Goal: Task Accomplishment & Management: Manage account settings

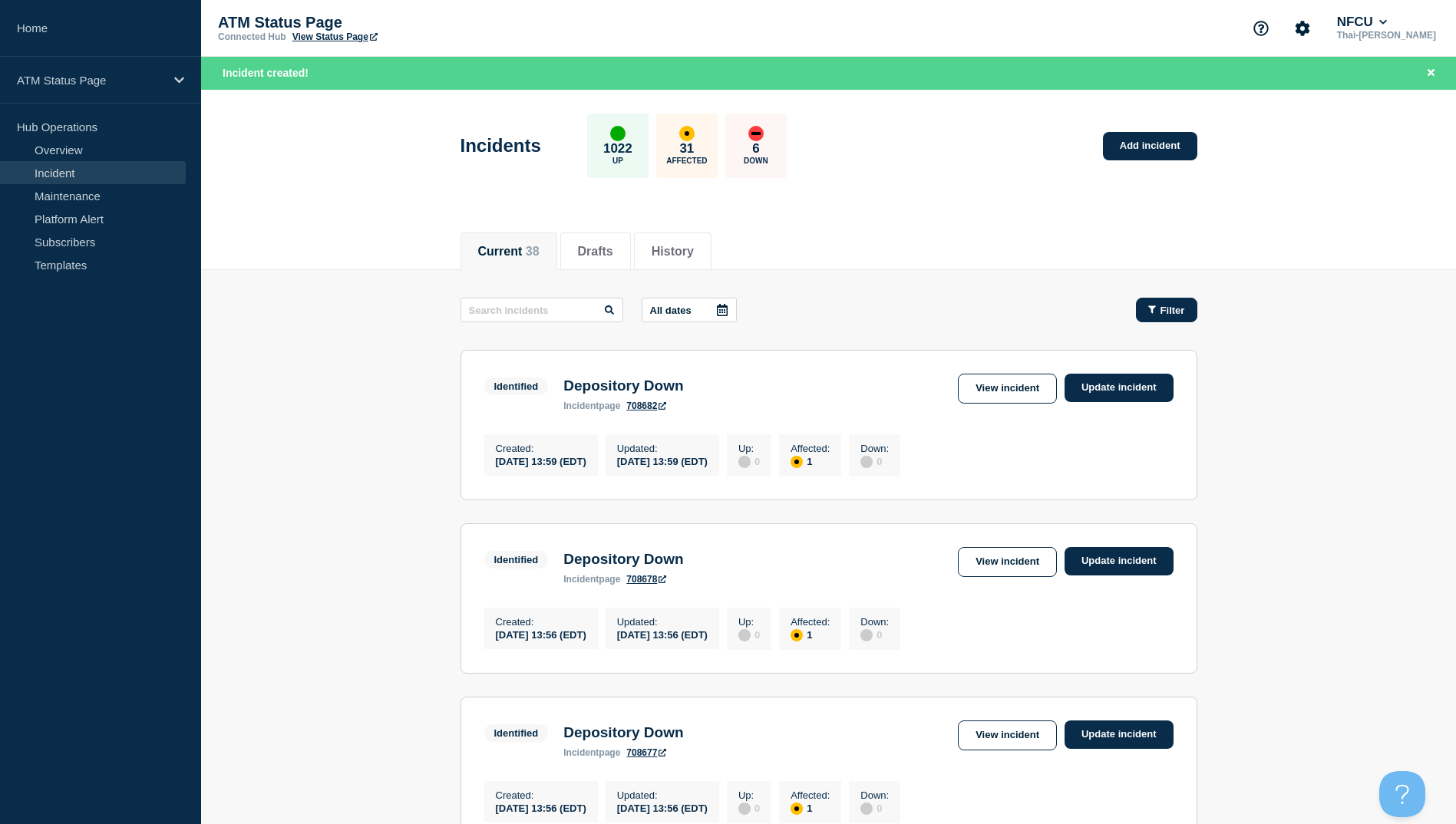
click at [1171, 302] on button "Filter" at bounding box center [1167, 310] width 61 height 25
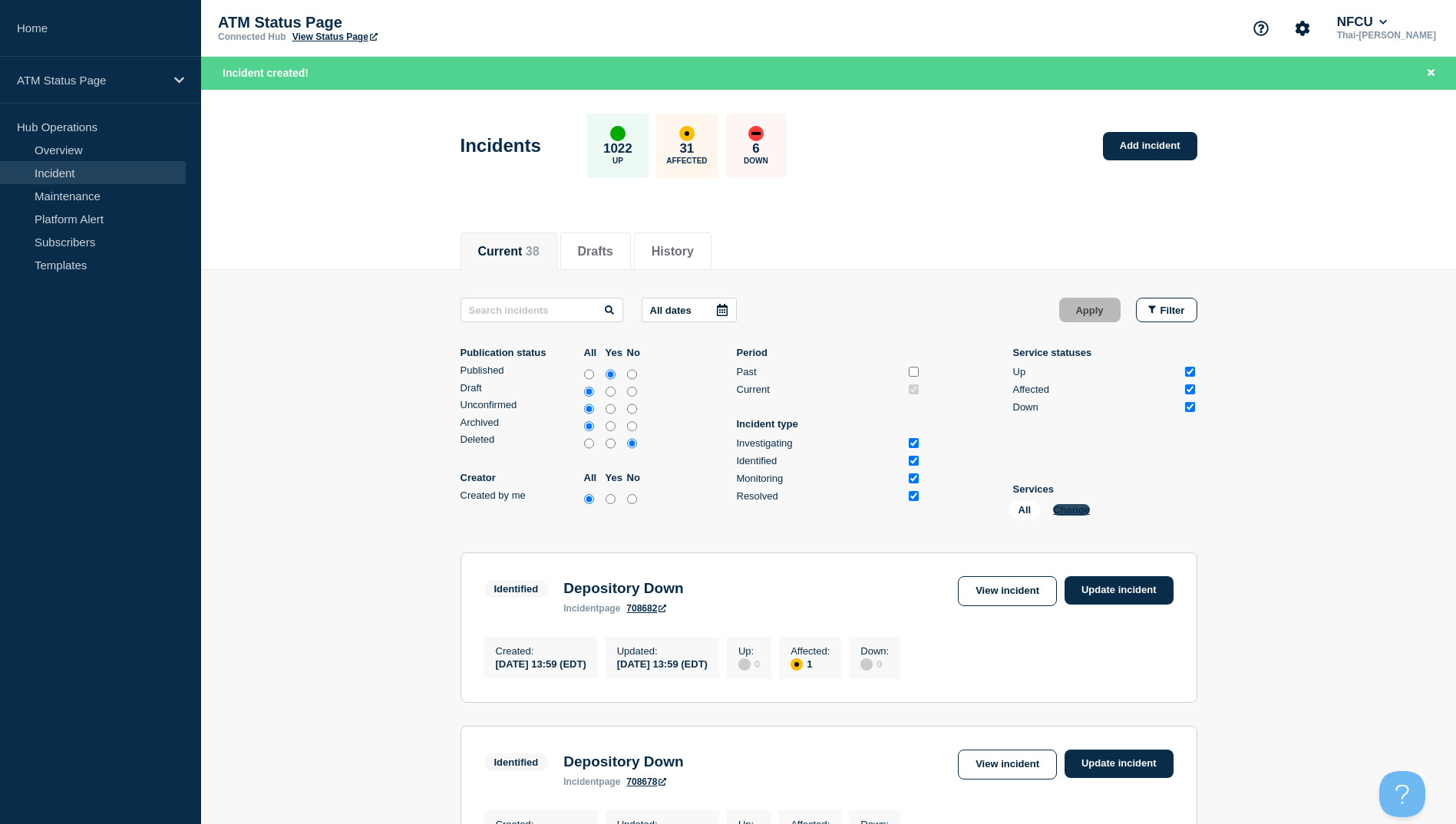
click at [1082, 508] on button "Change" at bounding box center [1071, 510] width 37 height 12
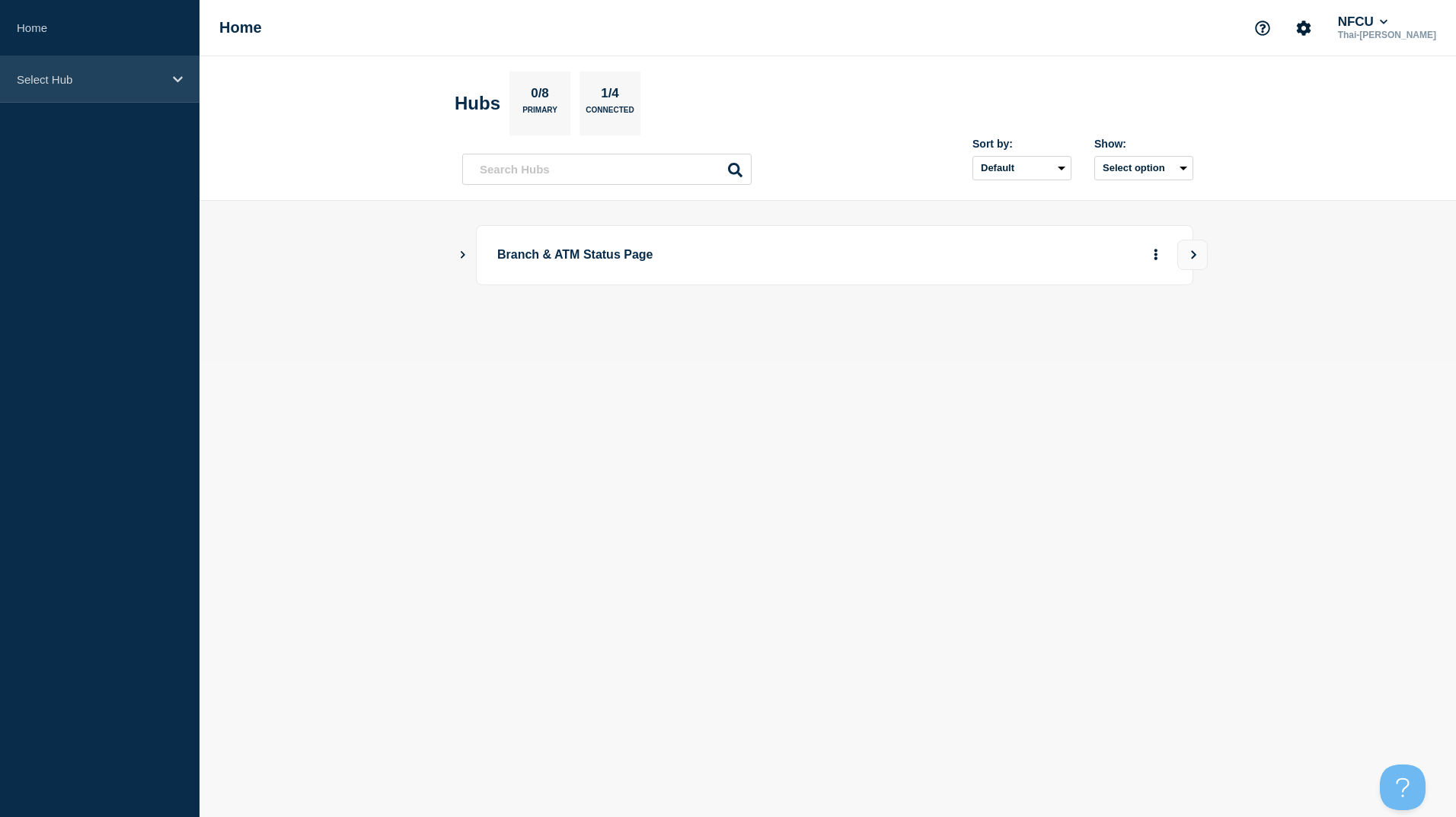
click at [8, 80] on div "Select Hub" at bounding box center [99, 79] width 199 height 47
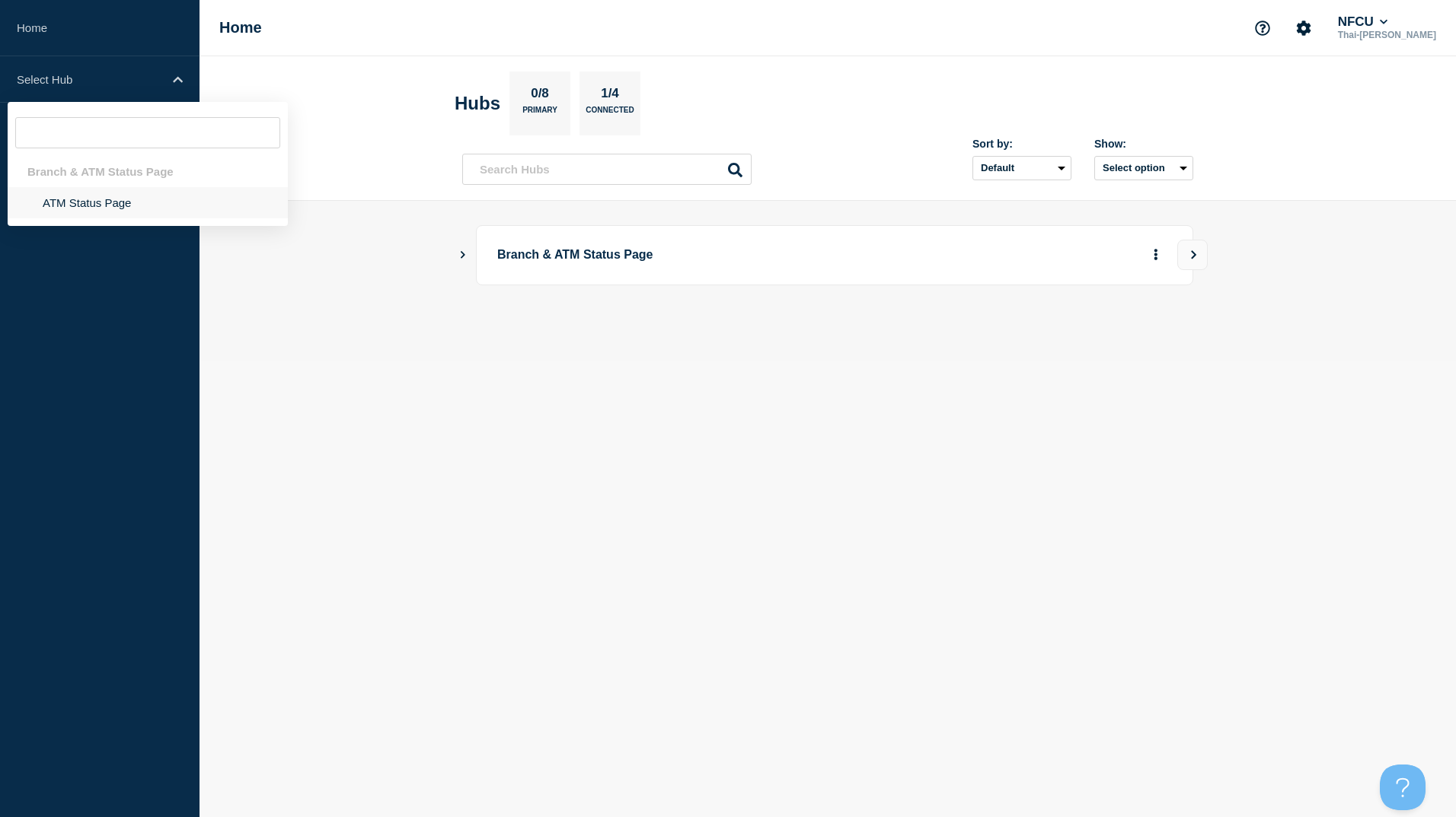
click at [82, 205] on li "ATM Status Page" at bounding box center [148, 202] width 280 height 31
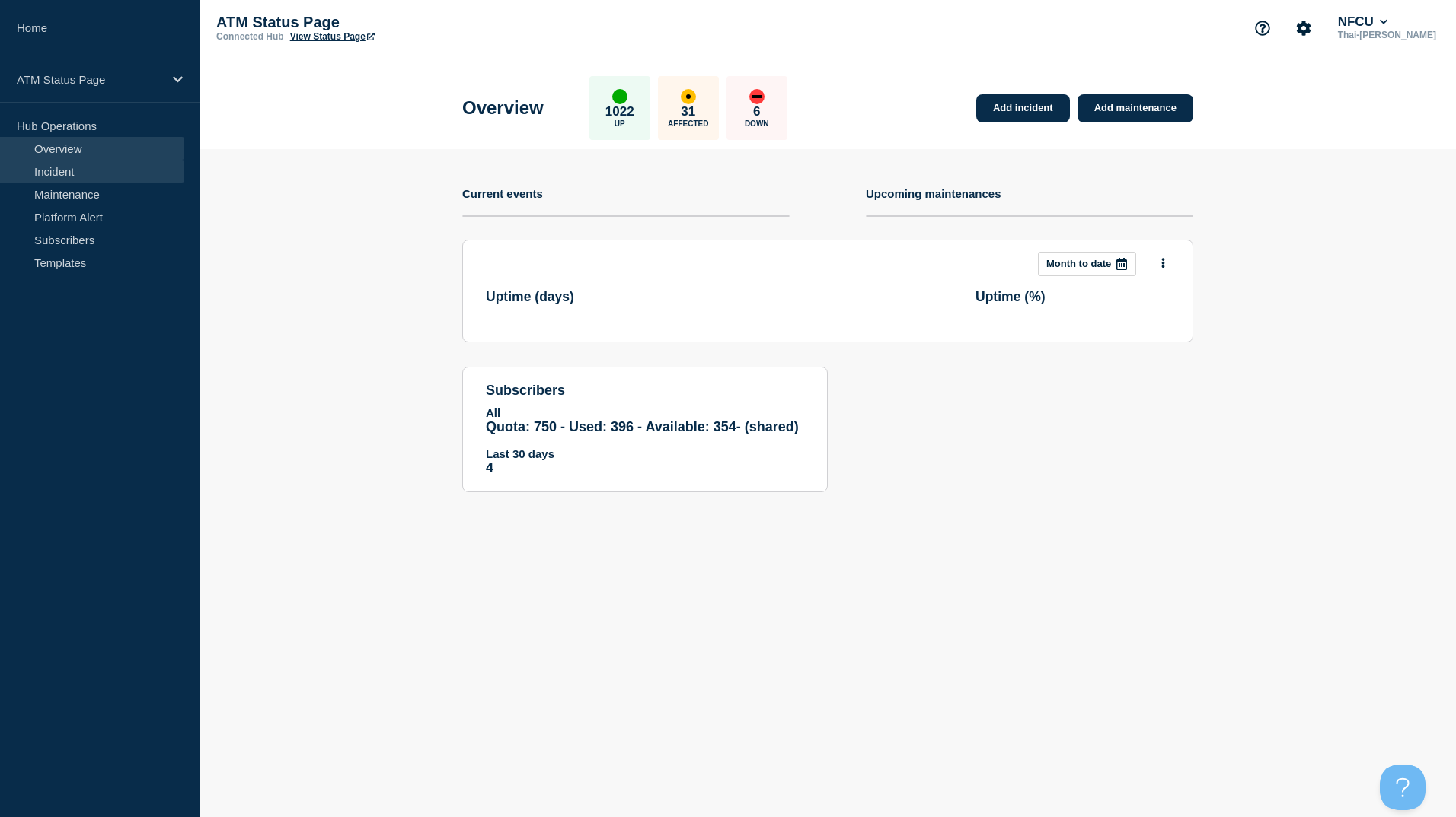
click at [43, 171] on link "Incident" at bounding box center [92, 171] width 184 height 23
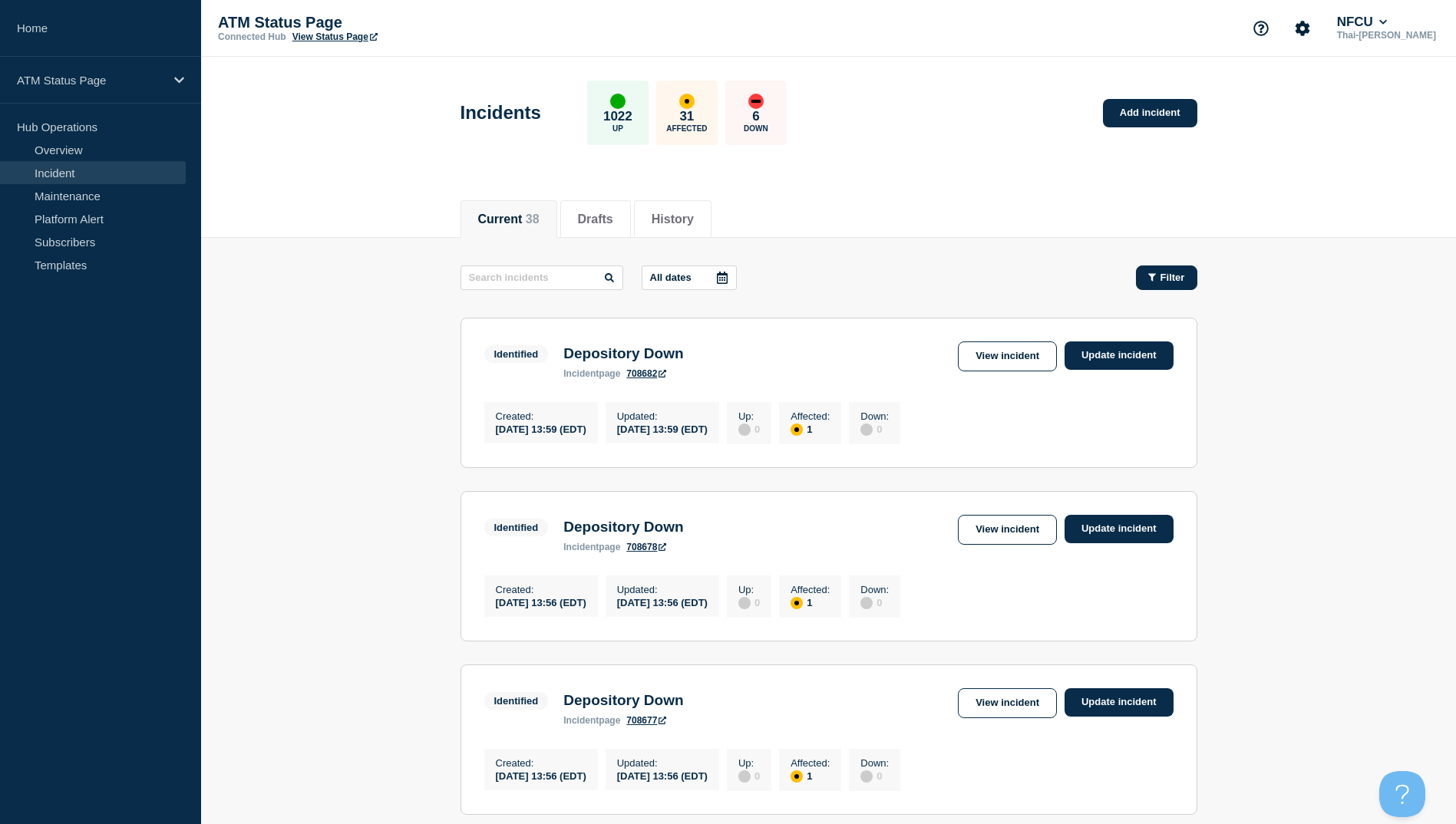
click at [1149, 279] on icon "button" at bounding box center [1151, 278] width 7 height 10
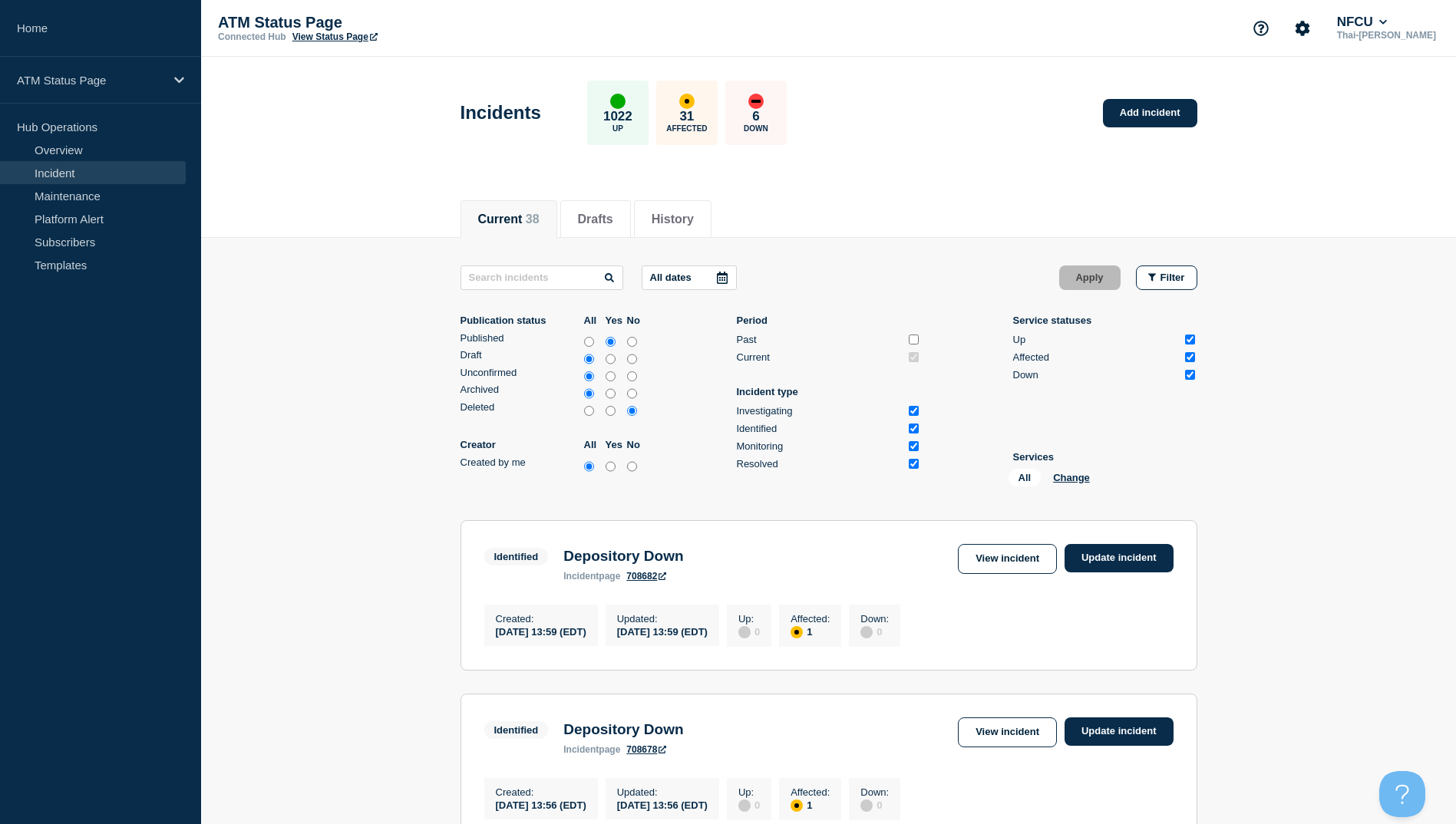
click at [1073, 488] on div "All Change" at bounding box center [1085, 480] width 154 height 24
click at [1071, 472] on button "Change" at bounding box center [1071, 478] width 37 height 12
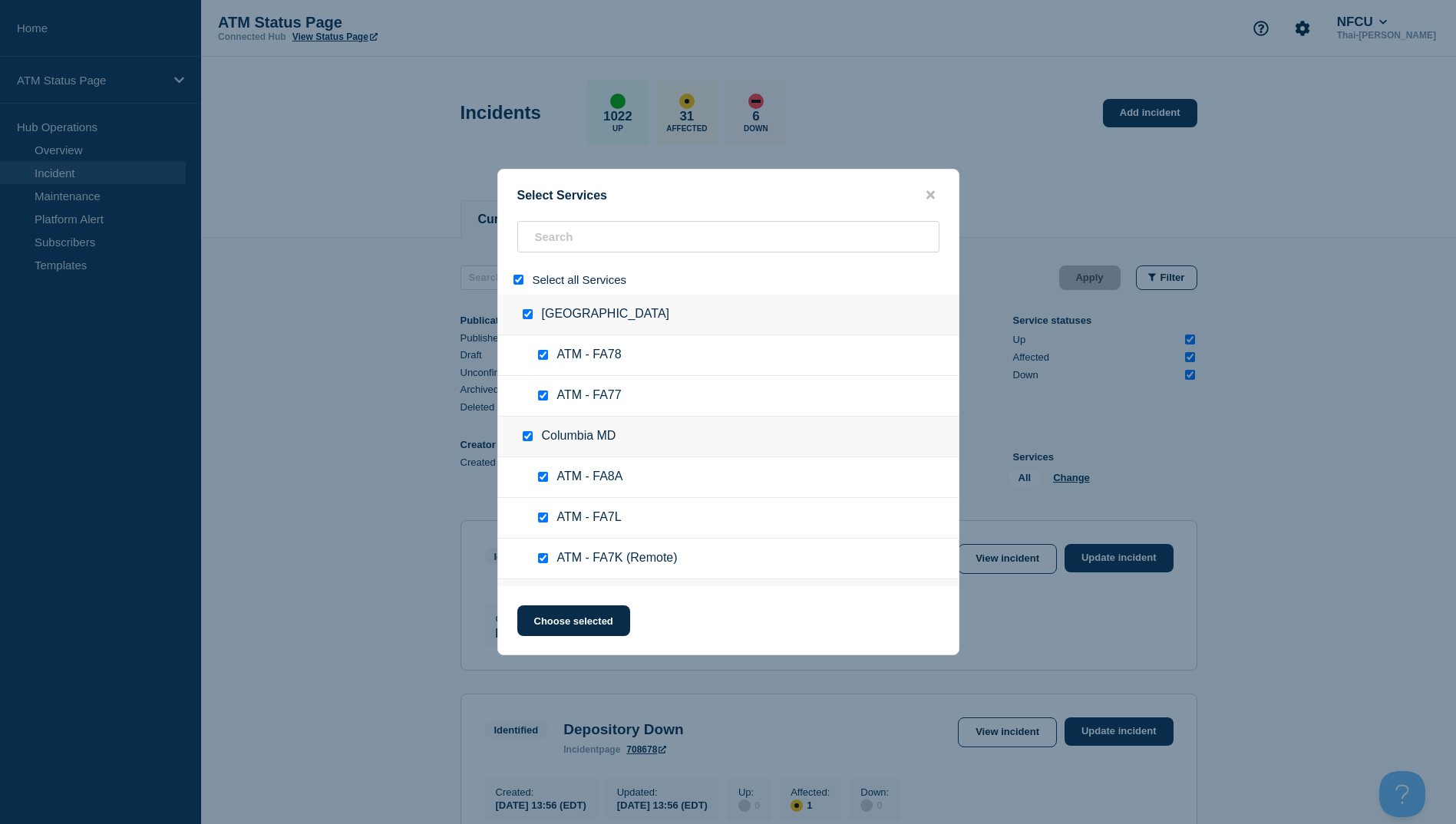
checkbox input "true"
click at [603, 241] on input "search" at bounding box center [728, 236] width 422 height 31
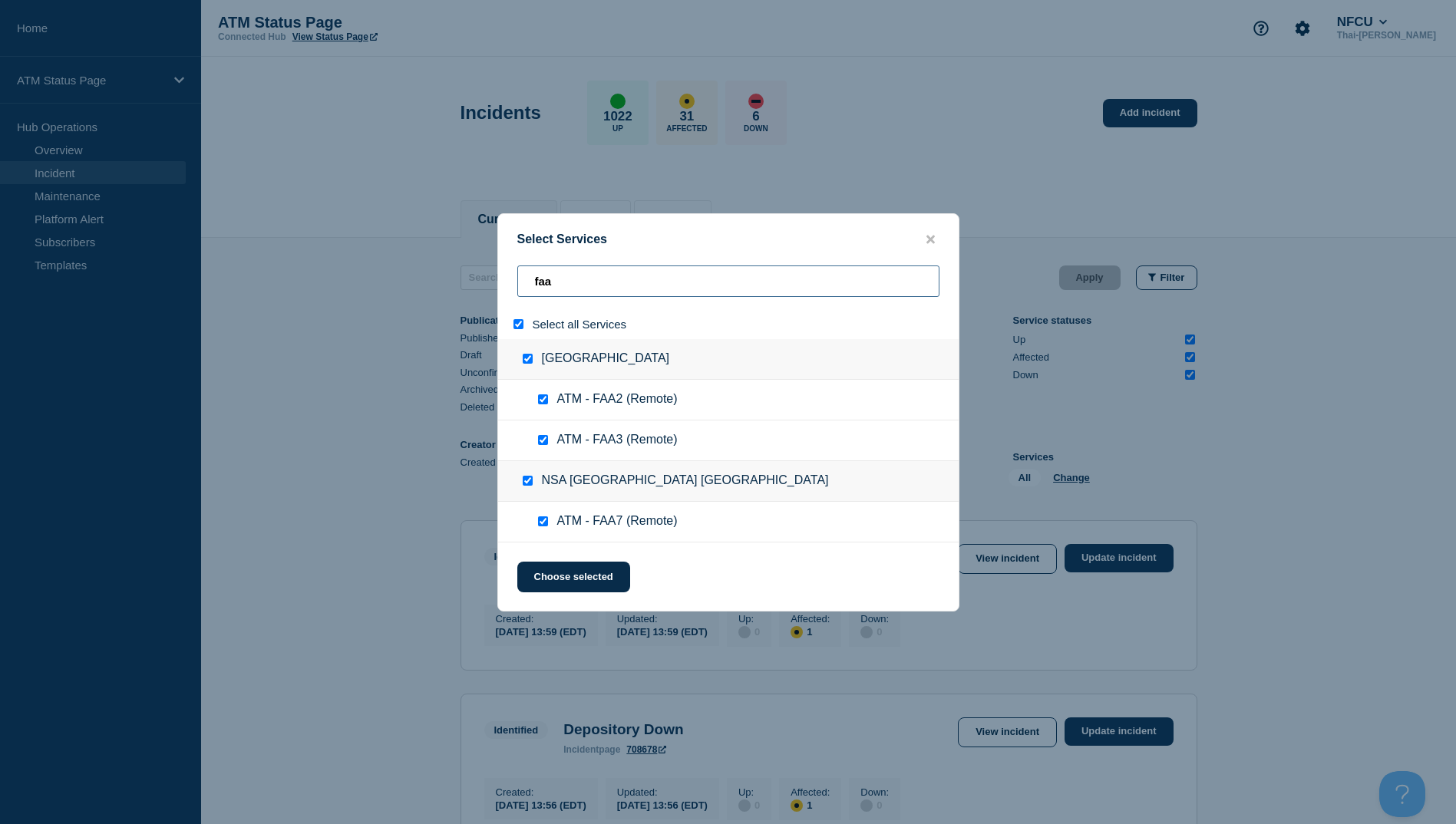
click at [583, 291] on input "faa" at bounding box center [728, 281] width 422 height 31
type input "faa"
click at [928, 241] on icon "close button" at bounding box center [930, 239] width 8 height 8
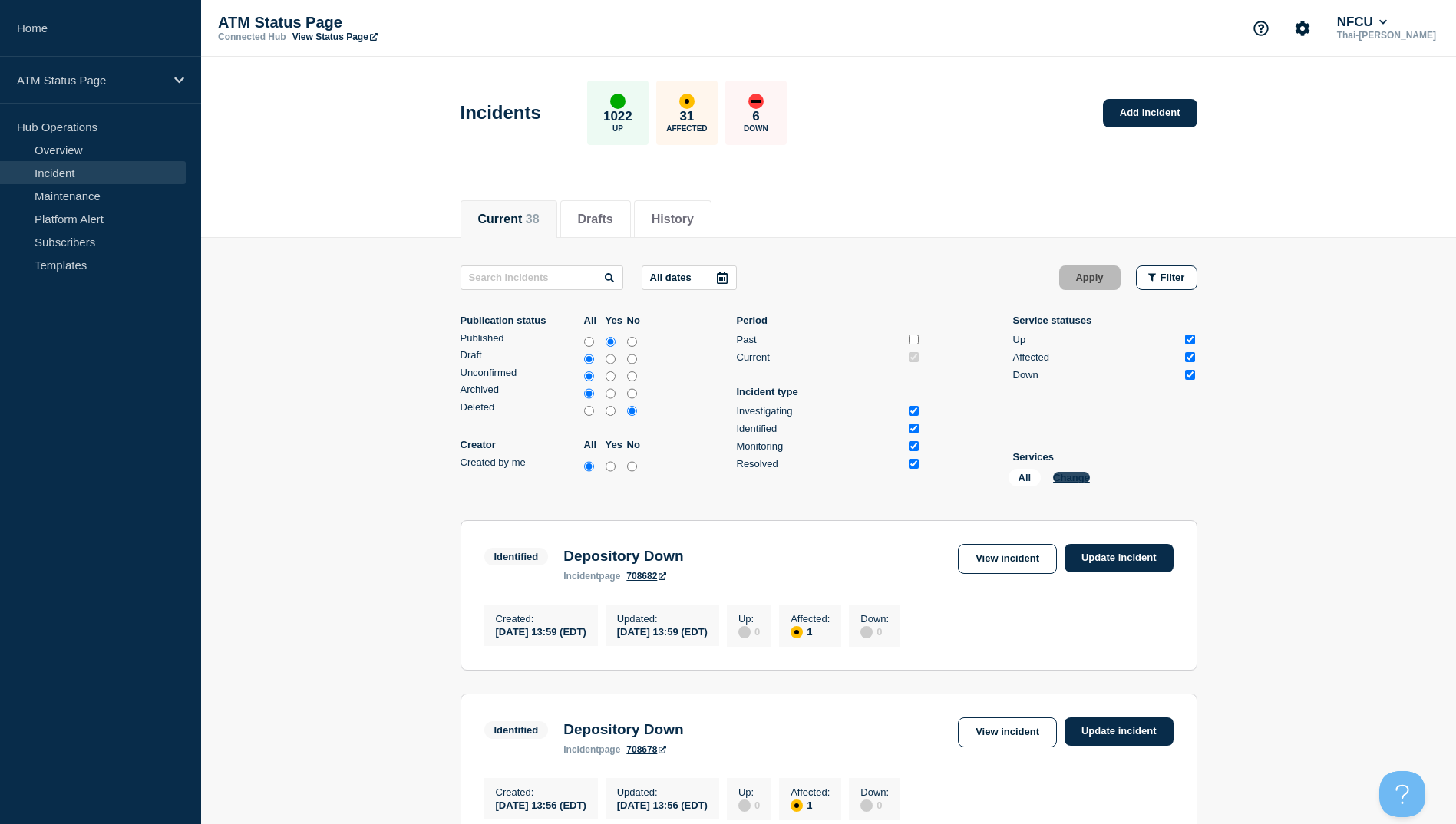
click at [1071, 479] on button "Change" at bounding box center [1071, 478] width 37 height 12
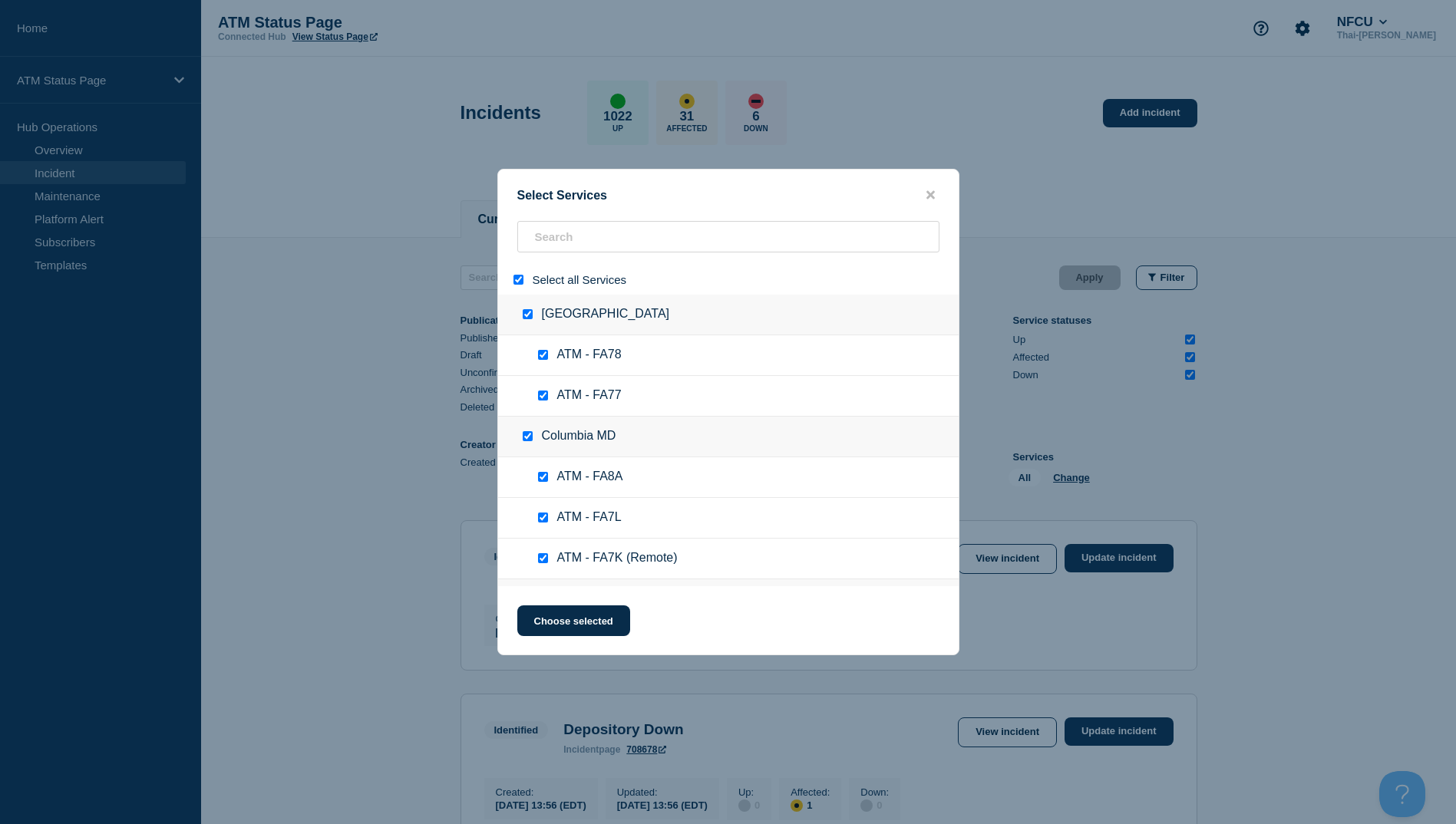
click at [521, 280] on input "select all" at bounding box center [518, 279] width 10 height 10
checkbox input "false"
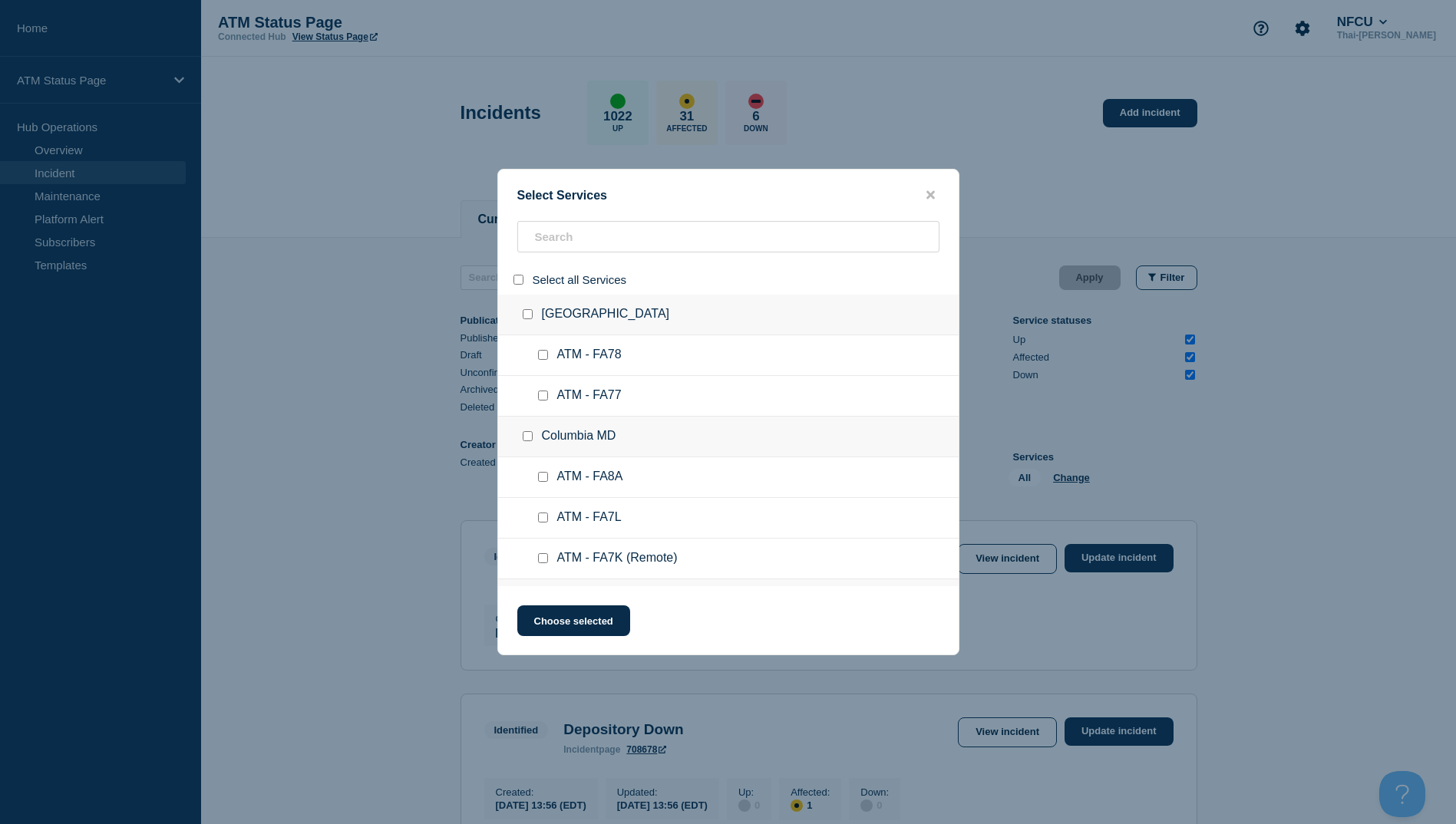
checkbox input "false"
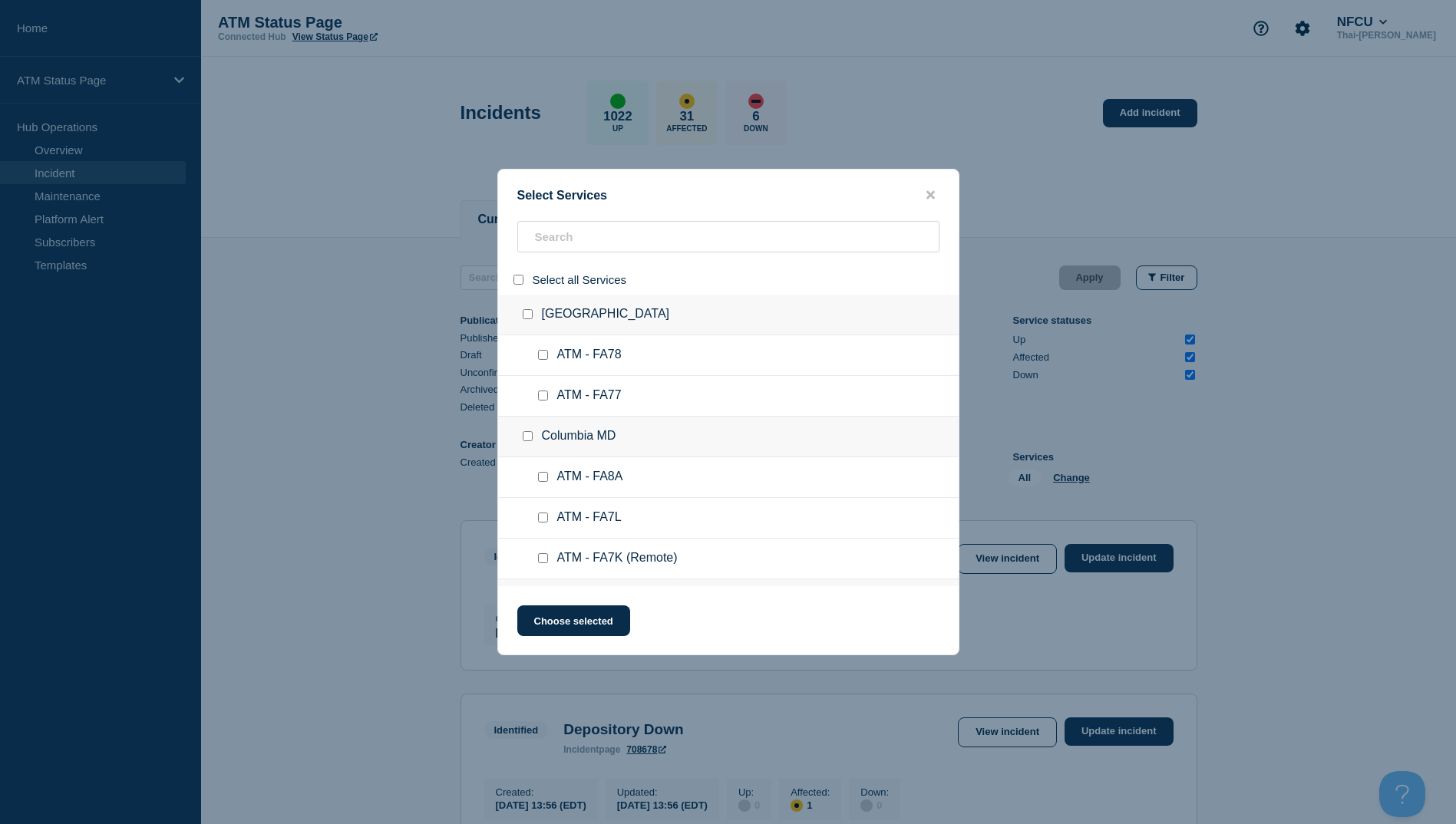
checkbox input "false"
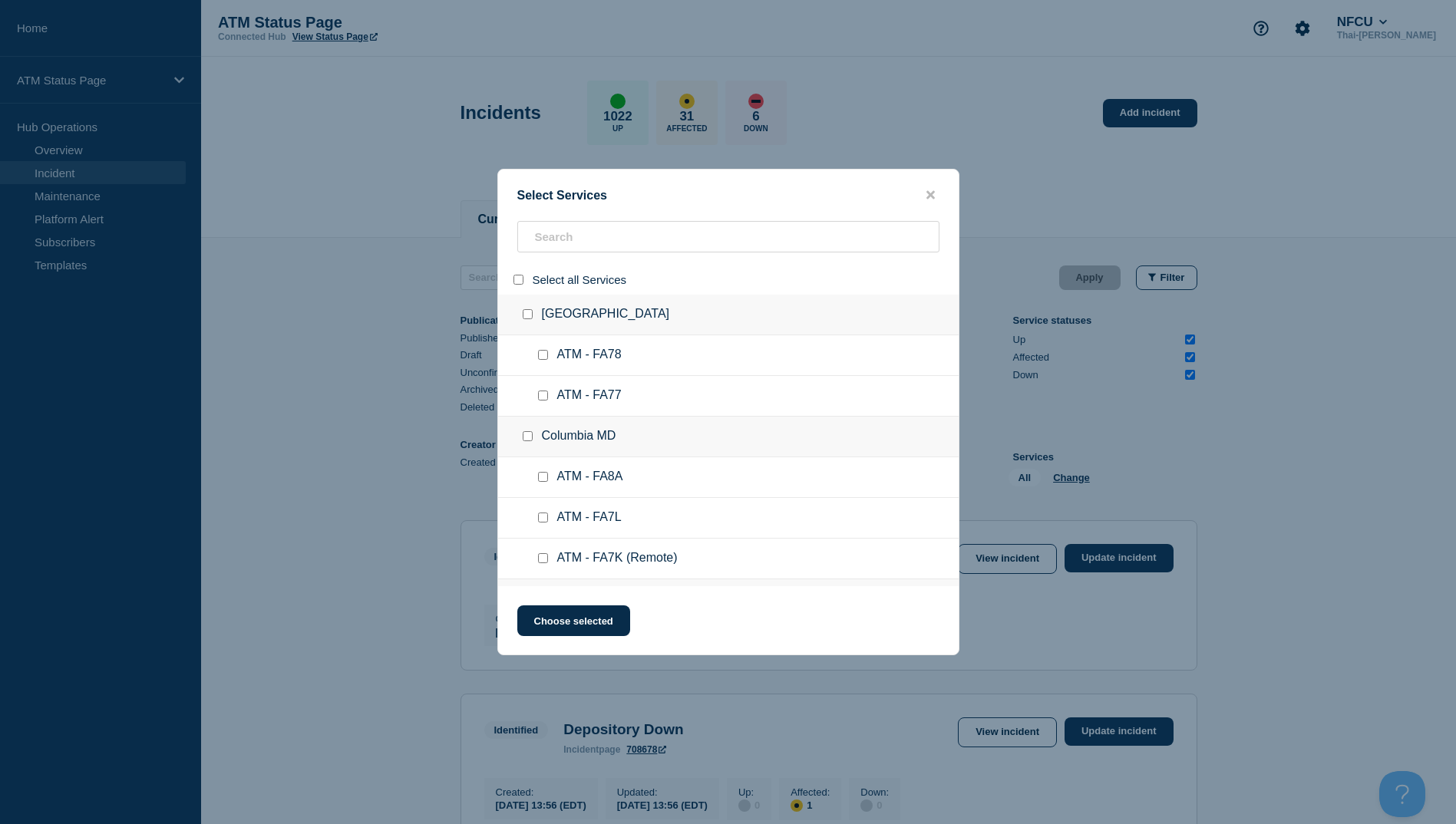
checkbox input "false"
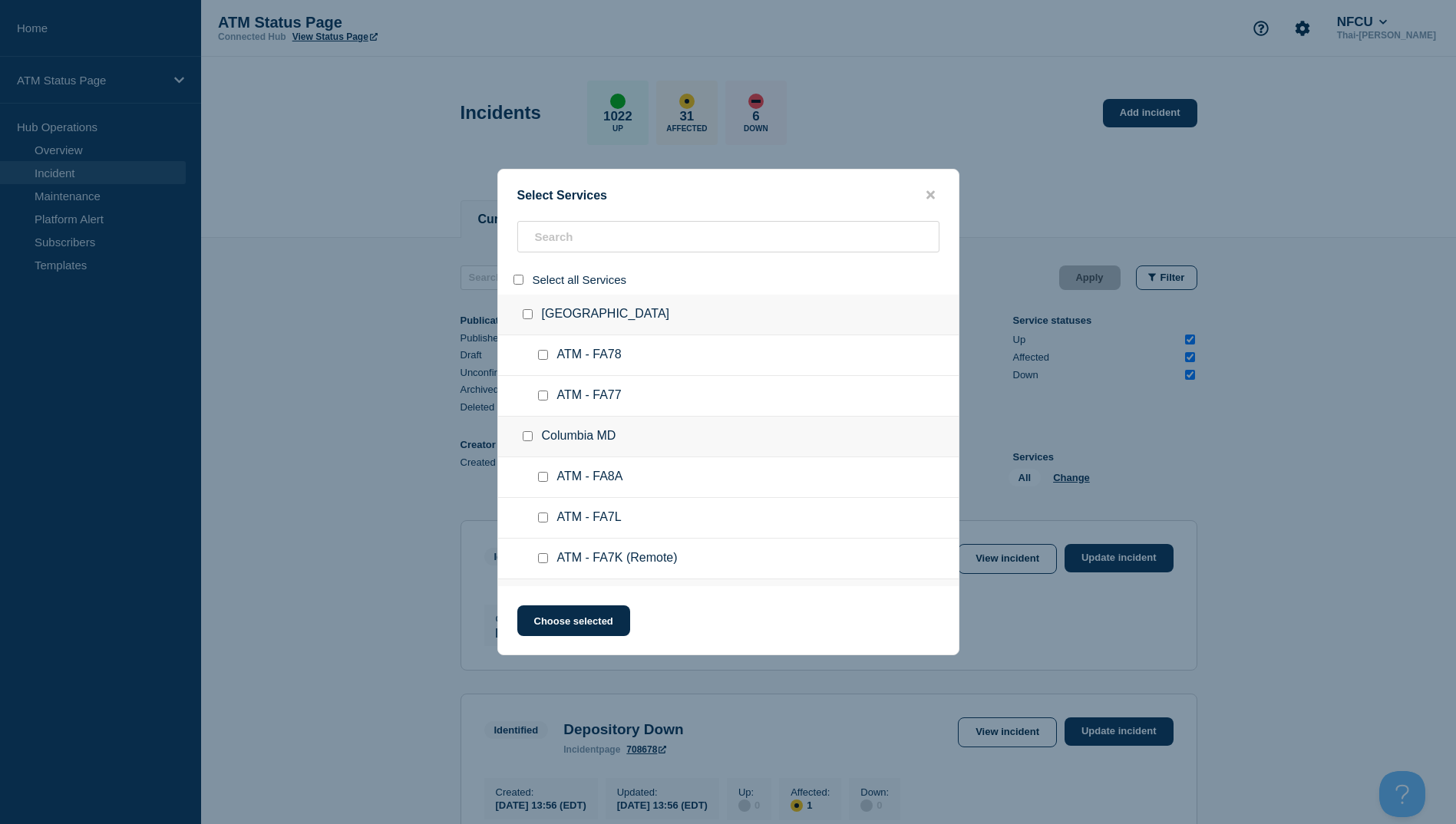
checkbox input "false"
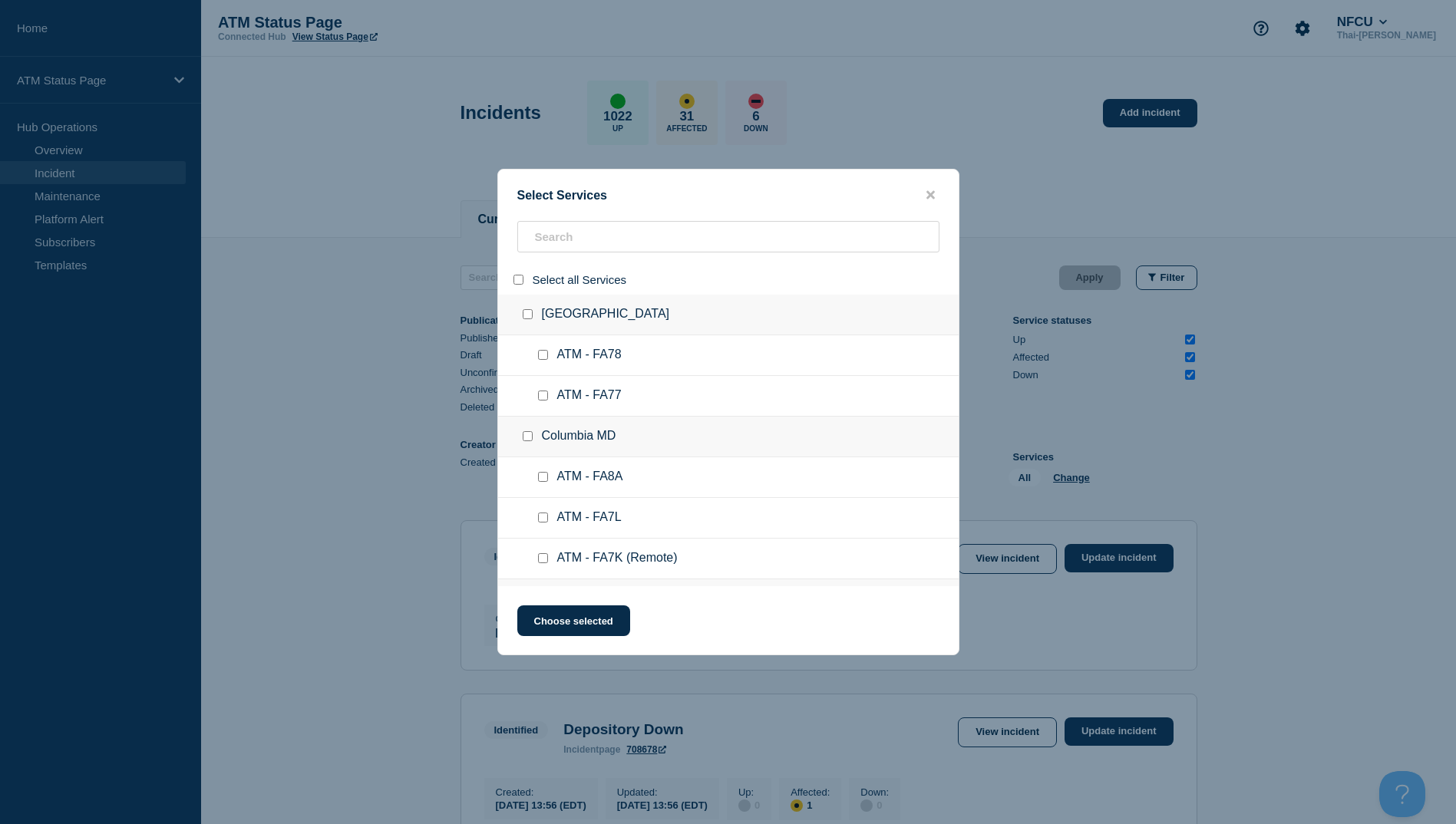
checkbox input "false"
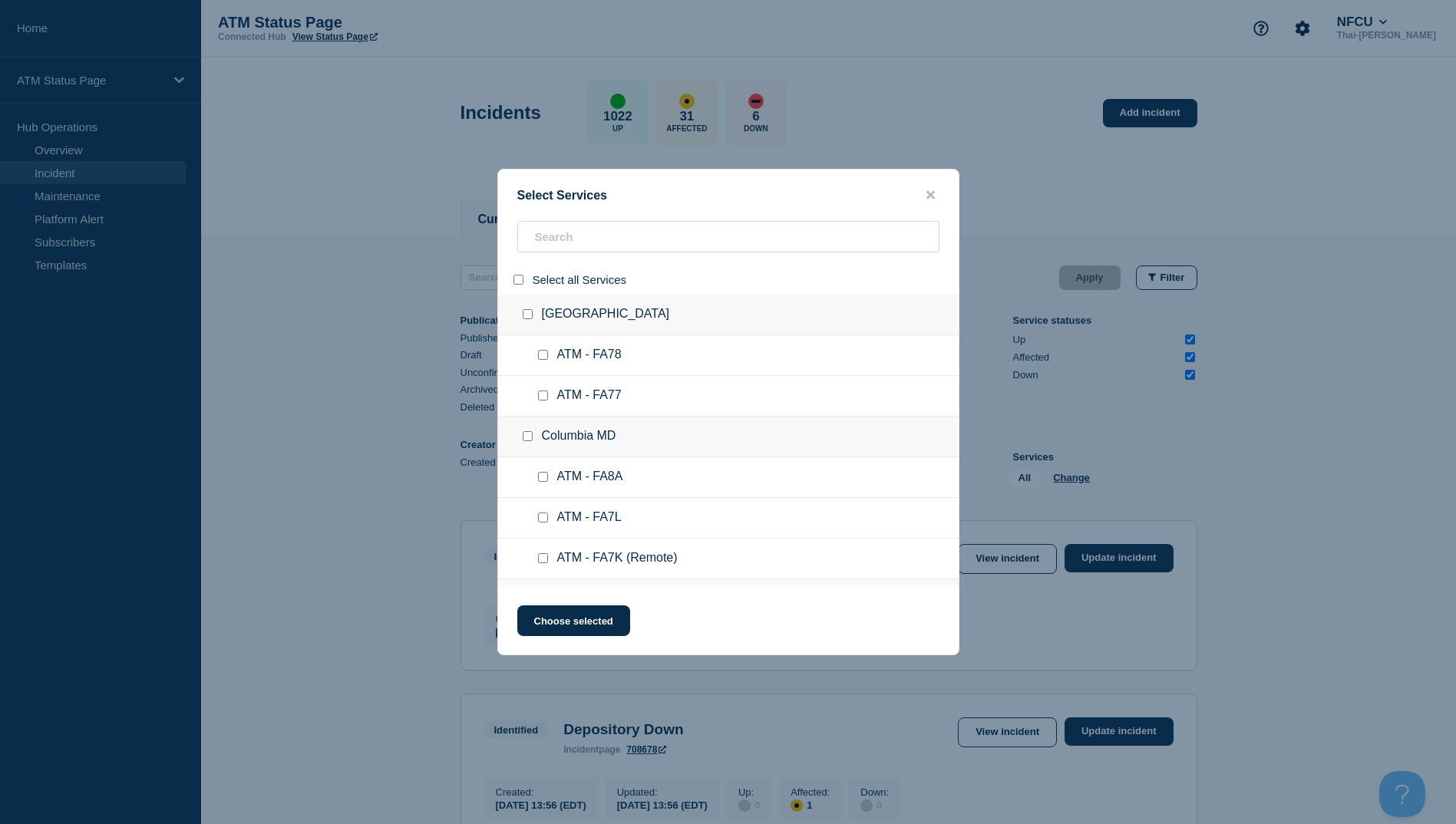
checkbox input "false"
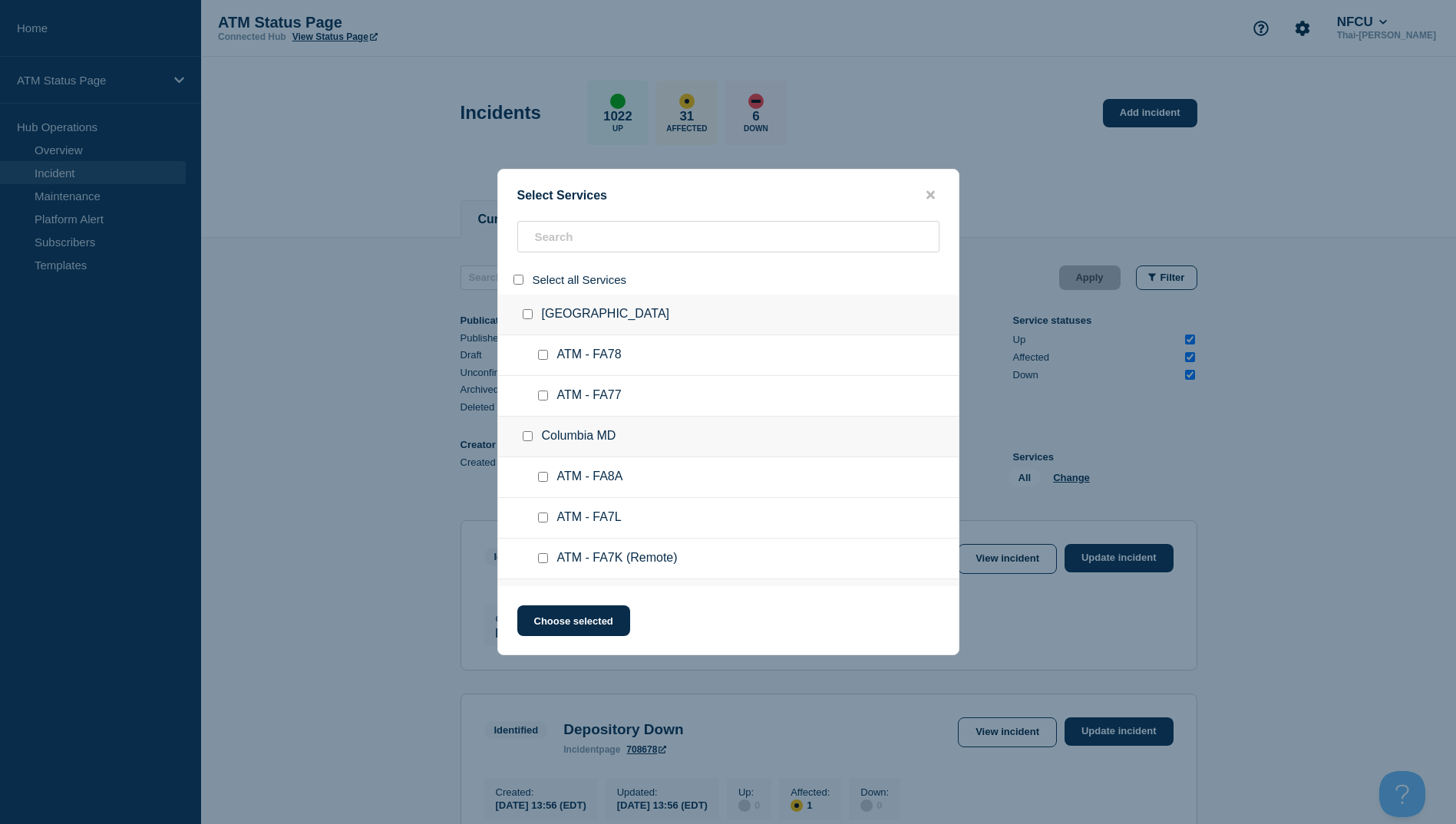
checkbox input "false"
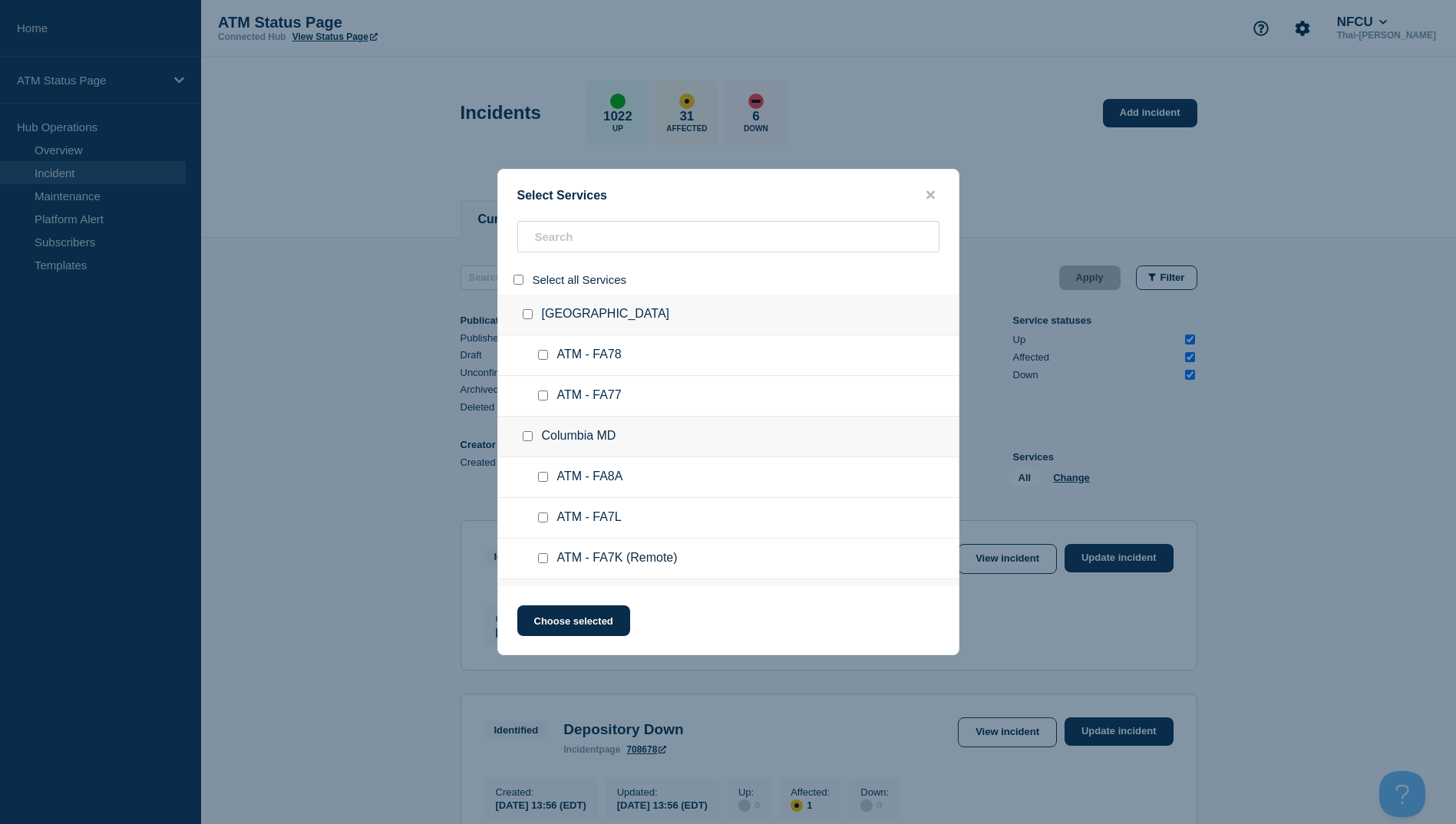
checkbox input "false"
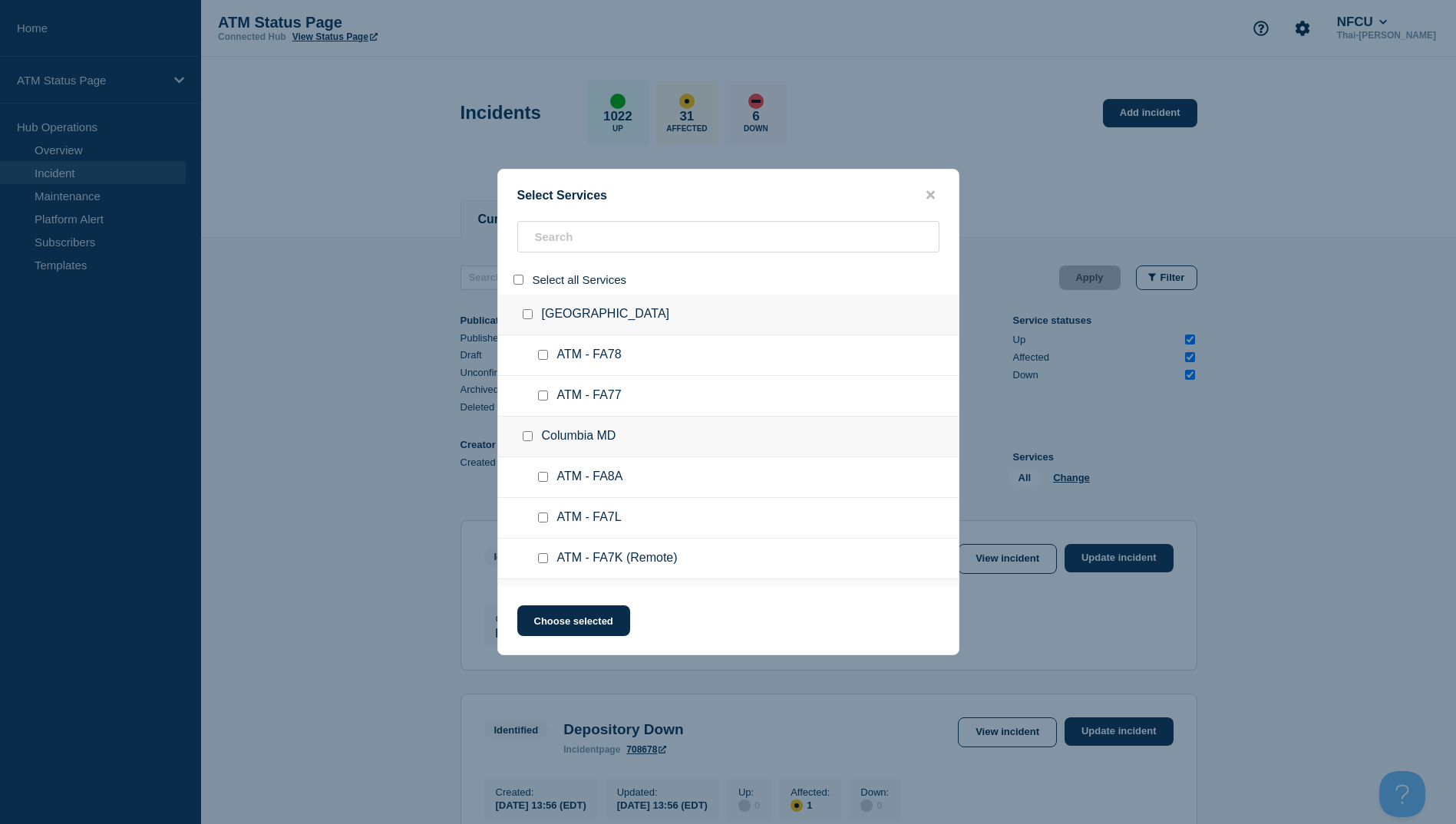
checkbox input "false"
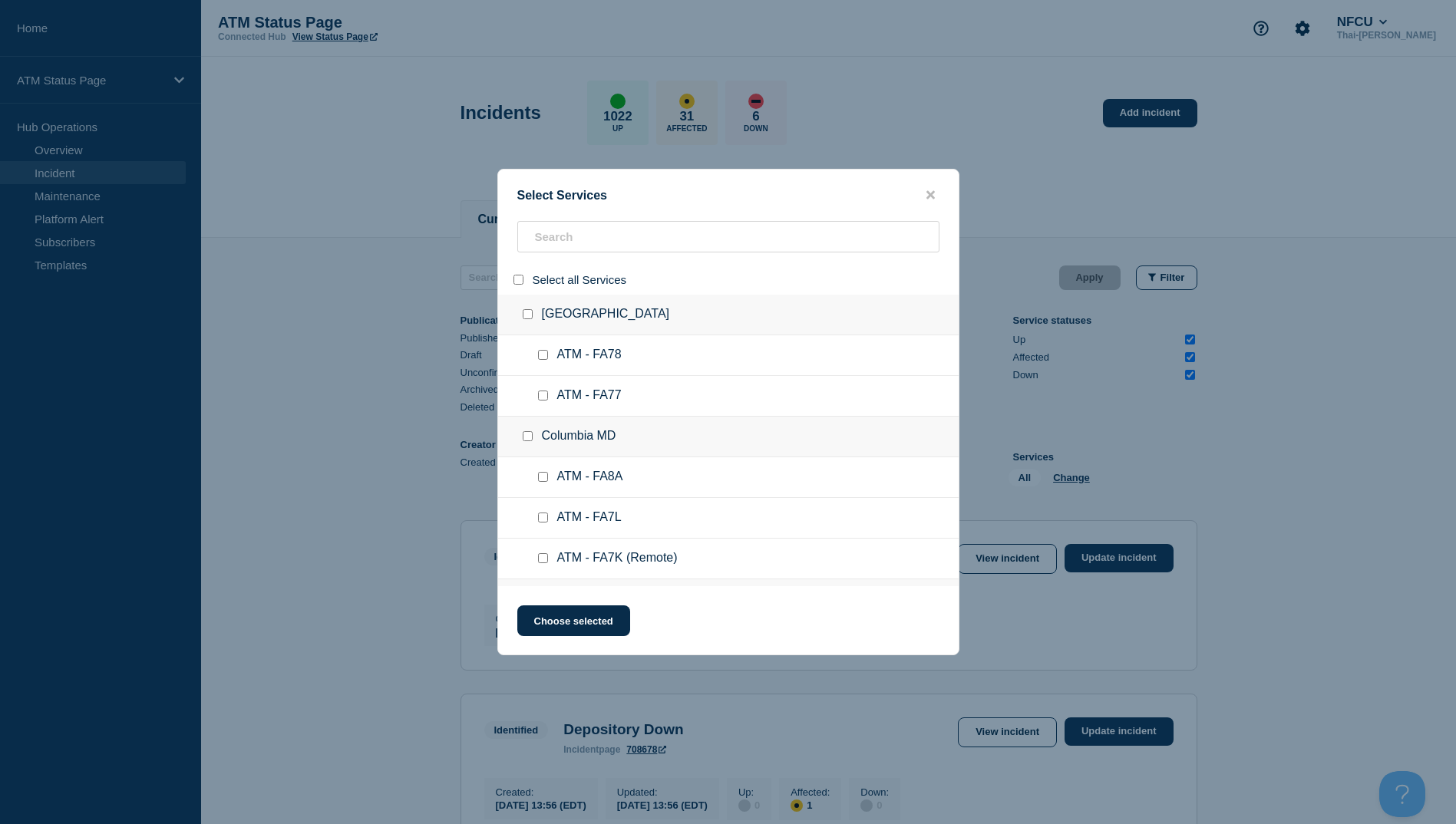
checkbox input "false"
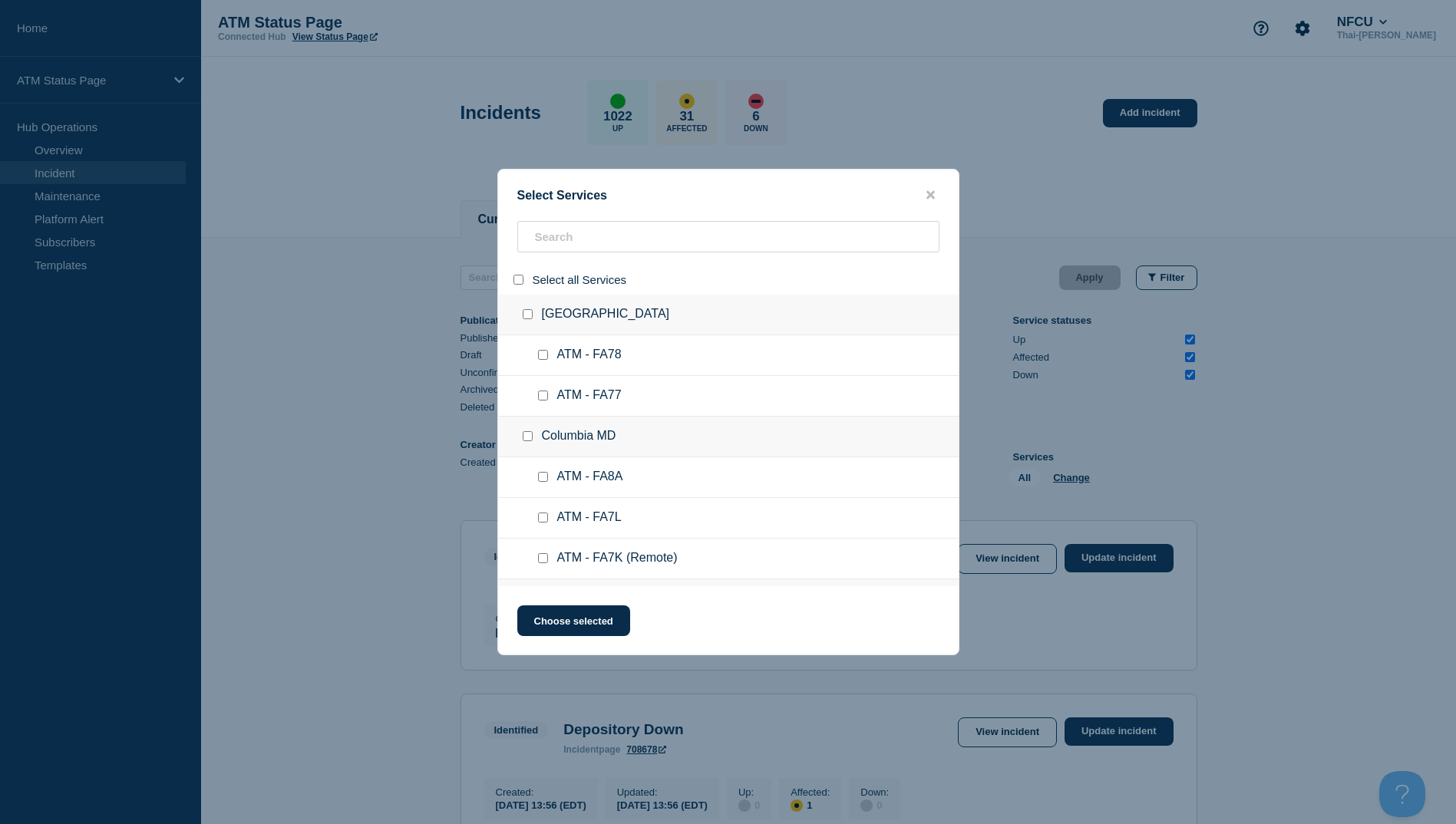
checkbox input "false"
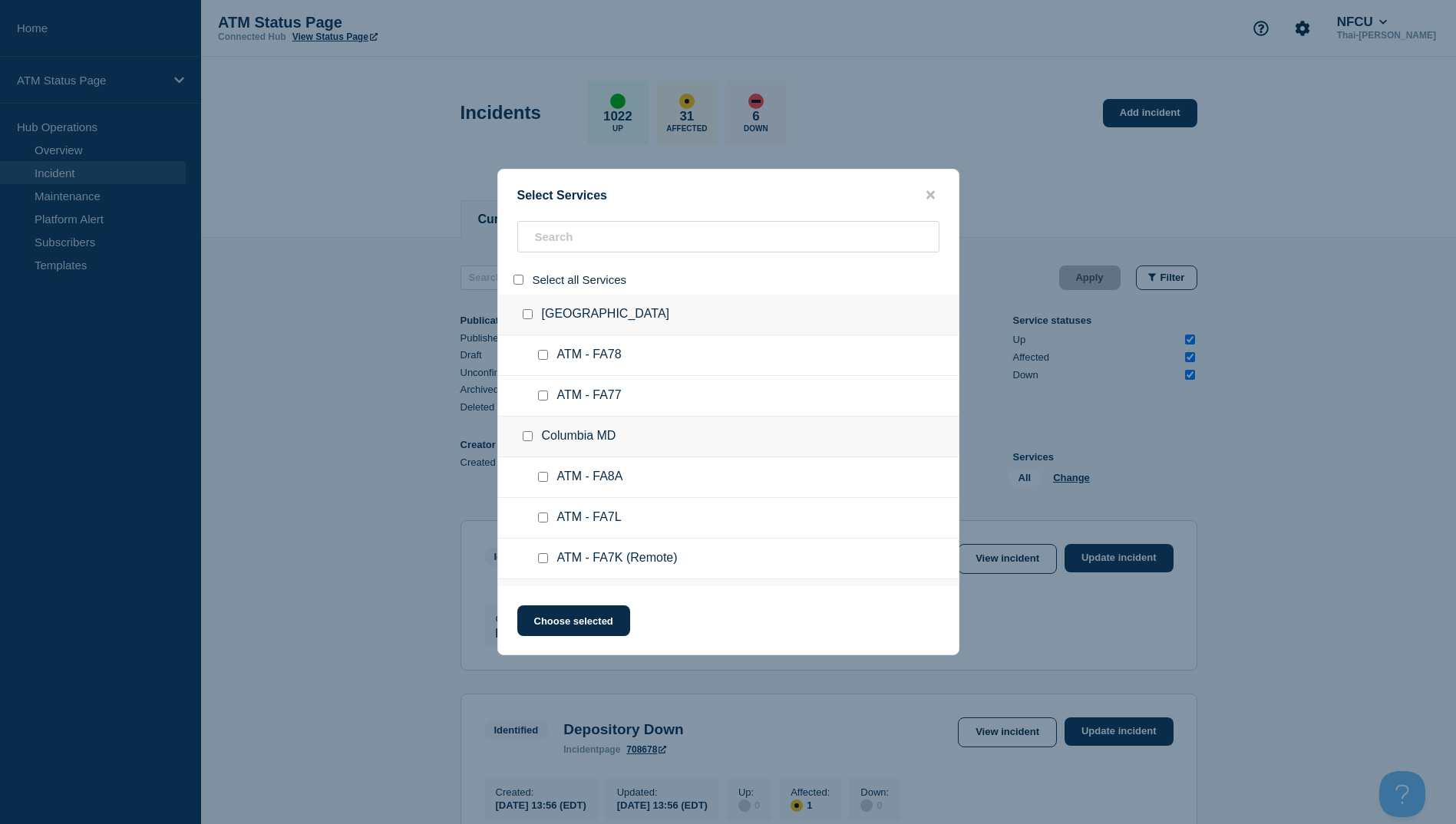
checkbox input "false"
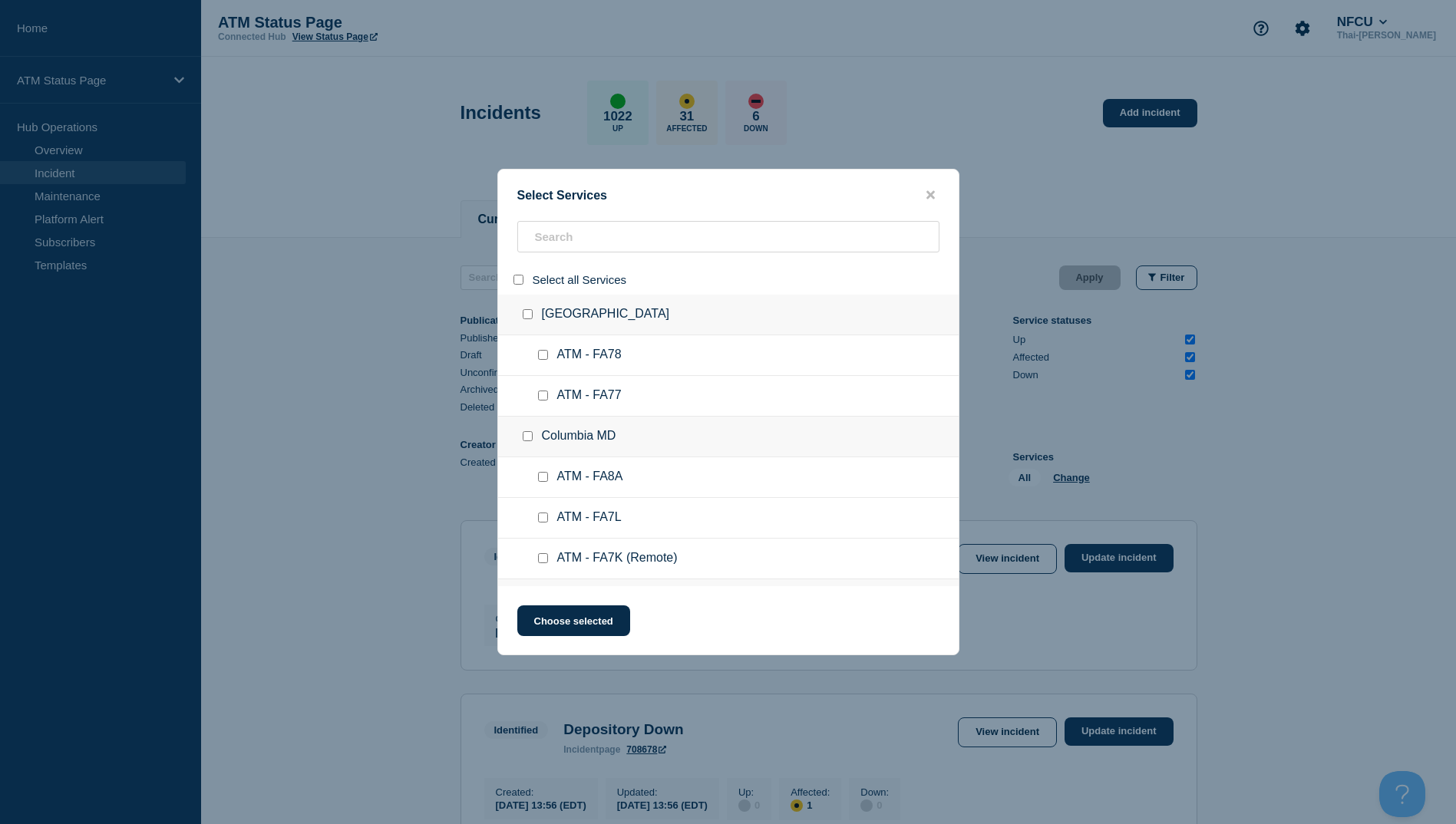
checkbox input "false"
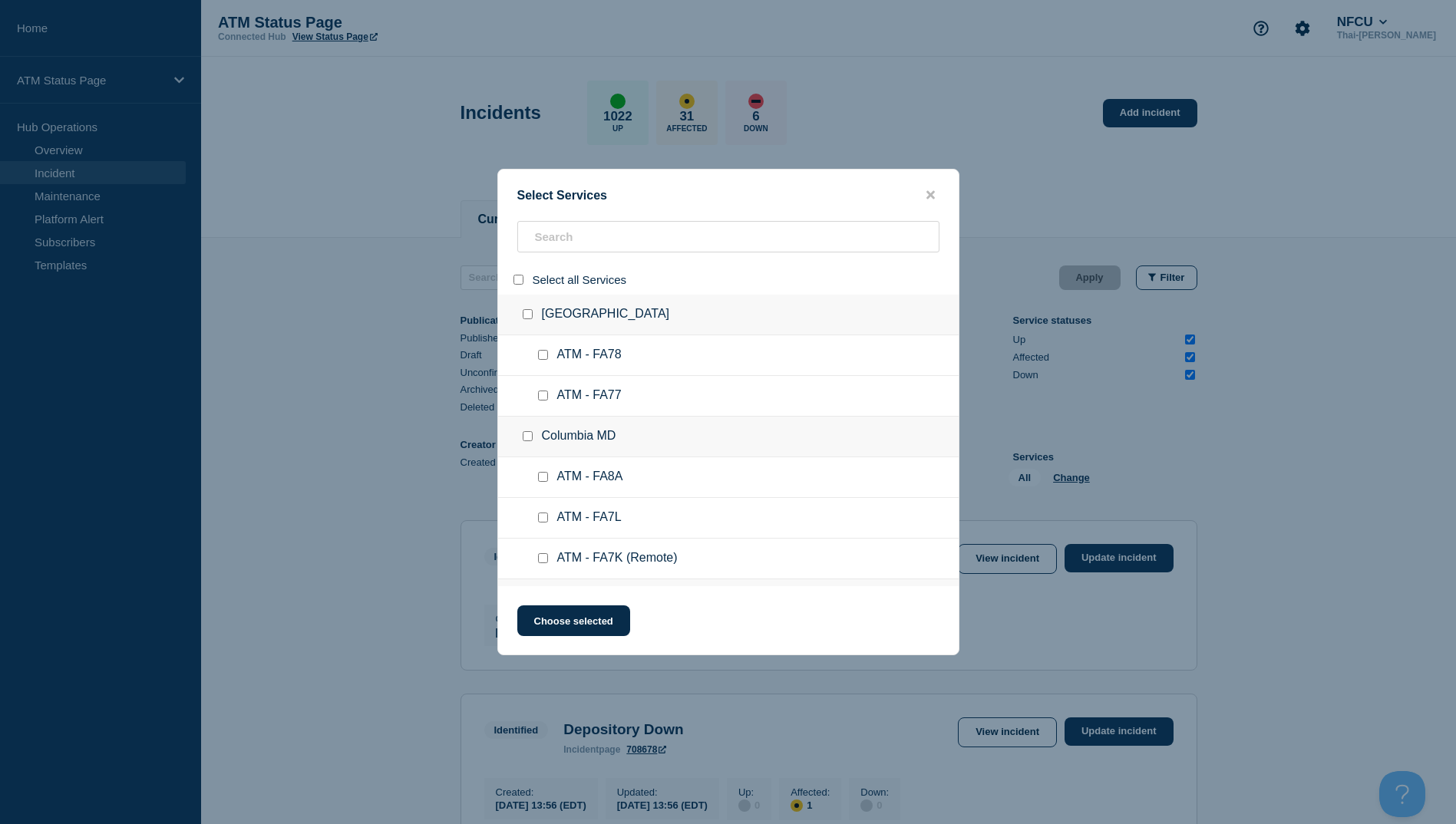
checkbox input "false"
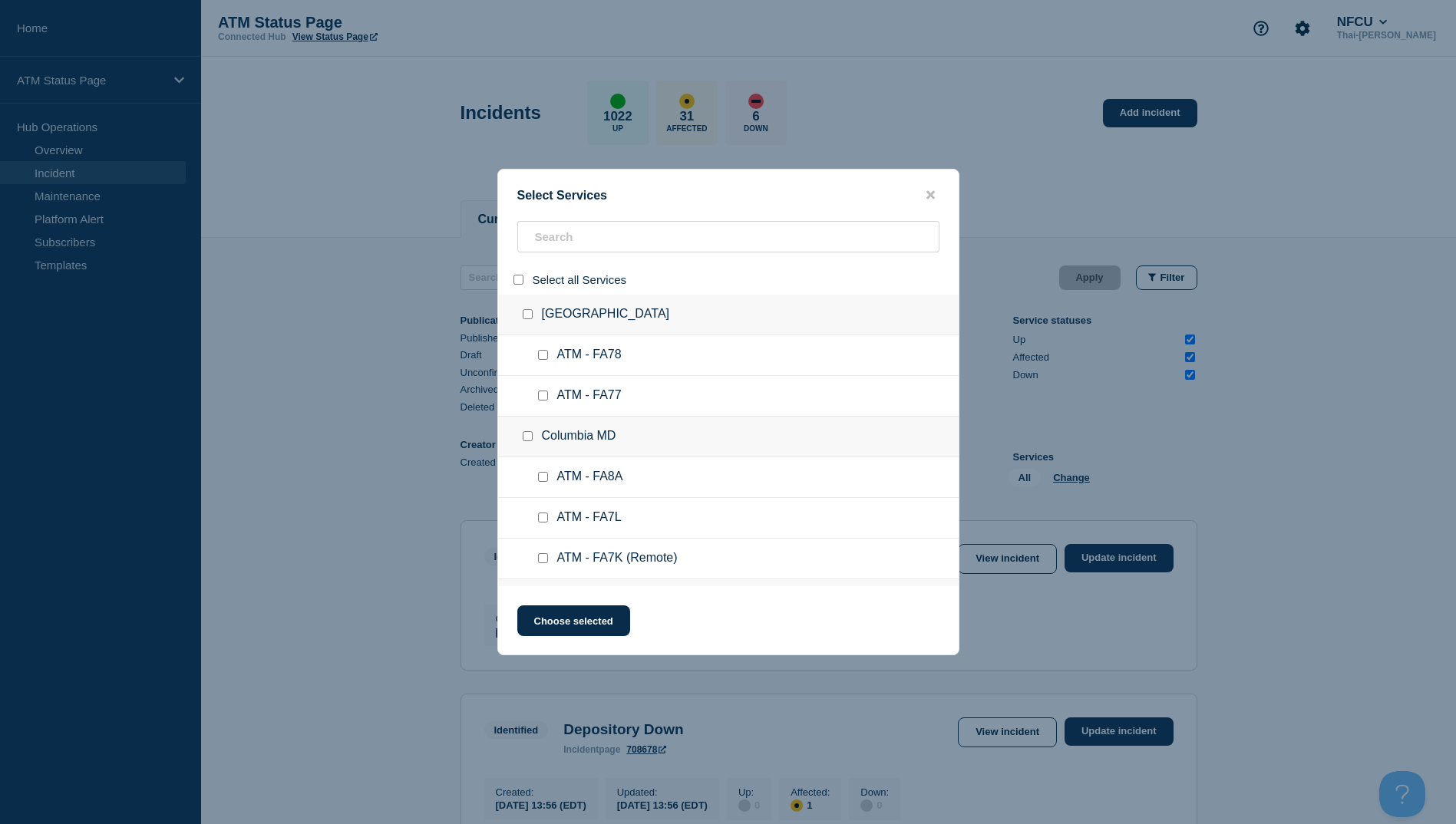
checkbox input "false"
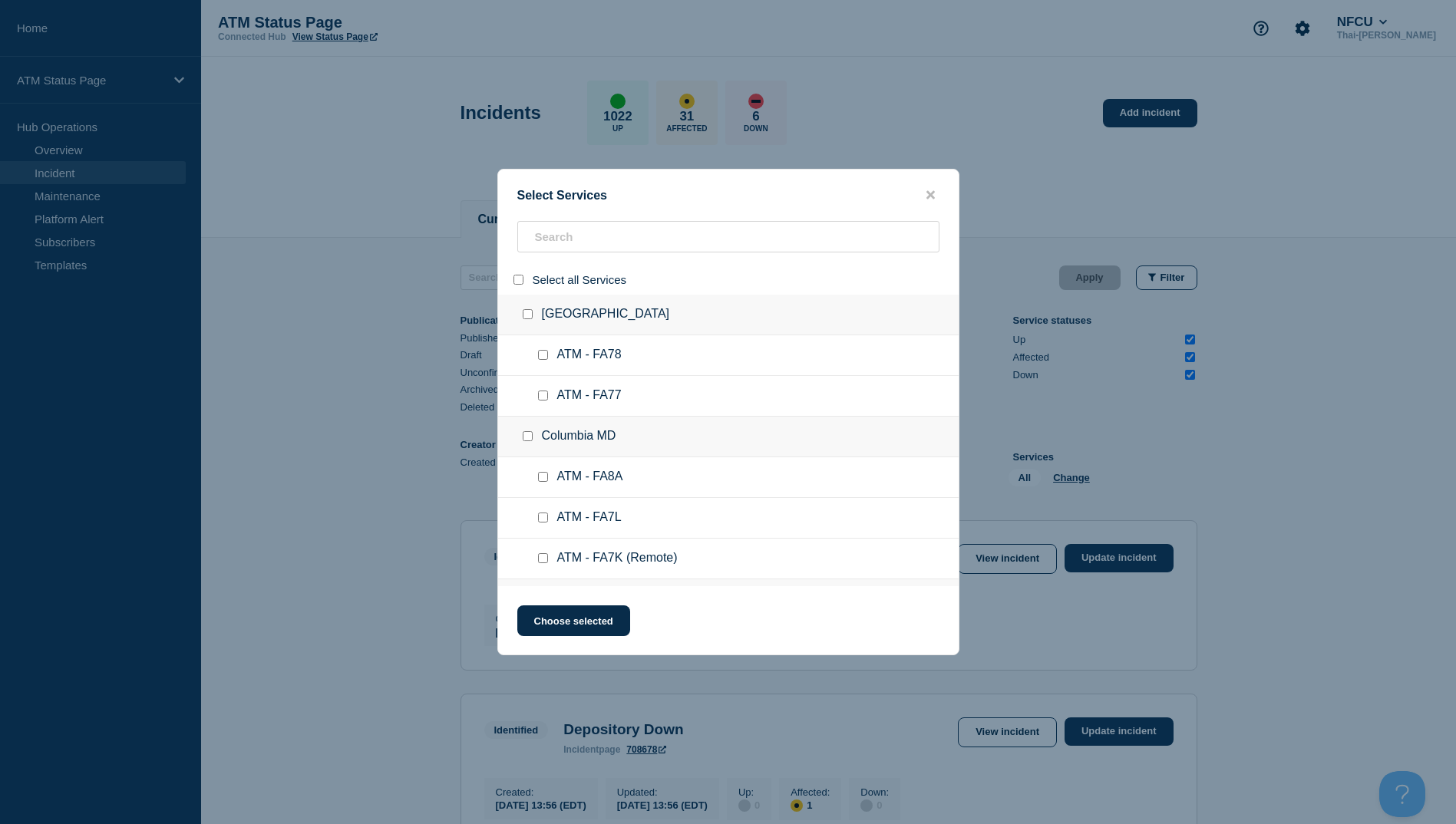
checkbox input "false"
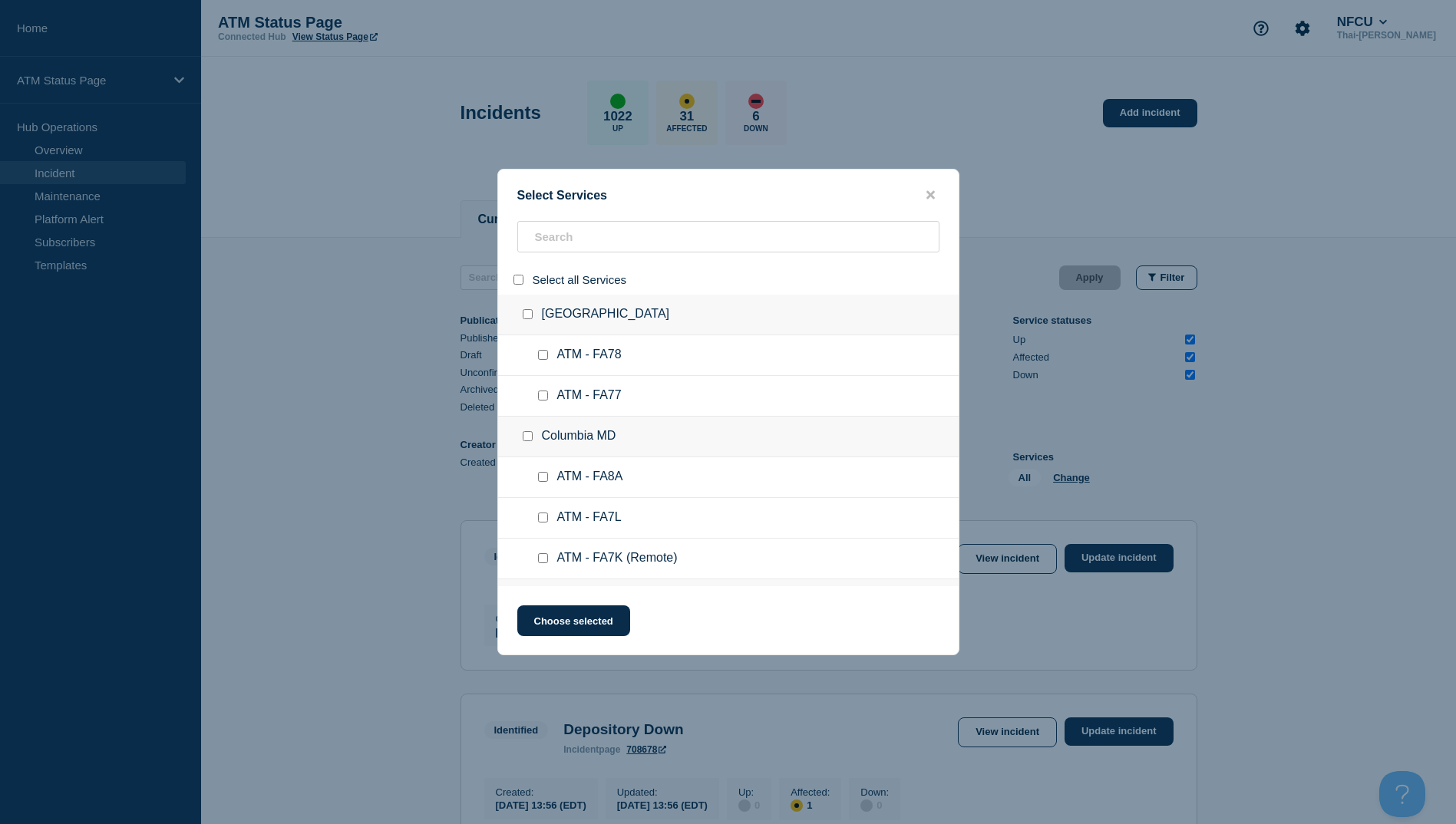
checkbox input "false"
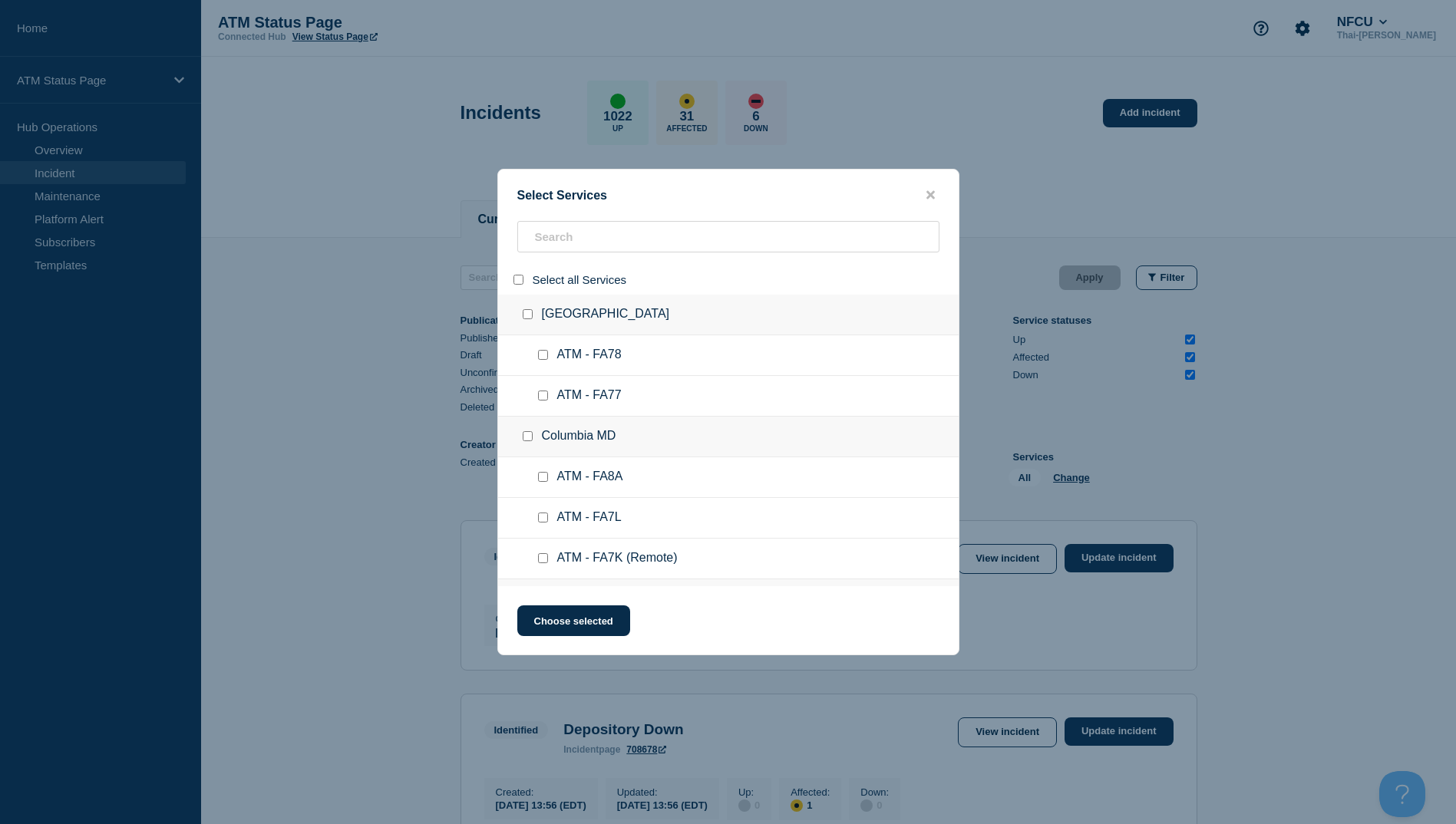
checkbox input "false"
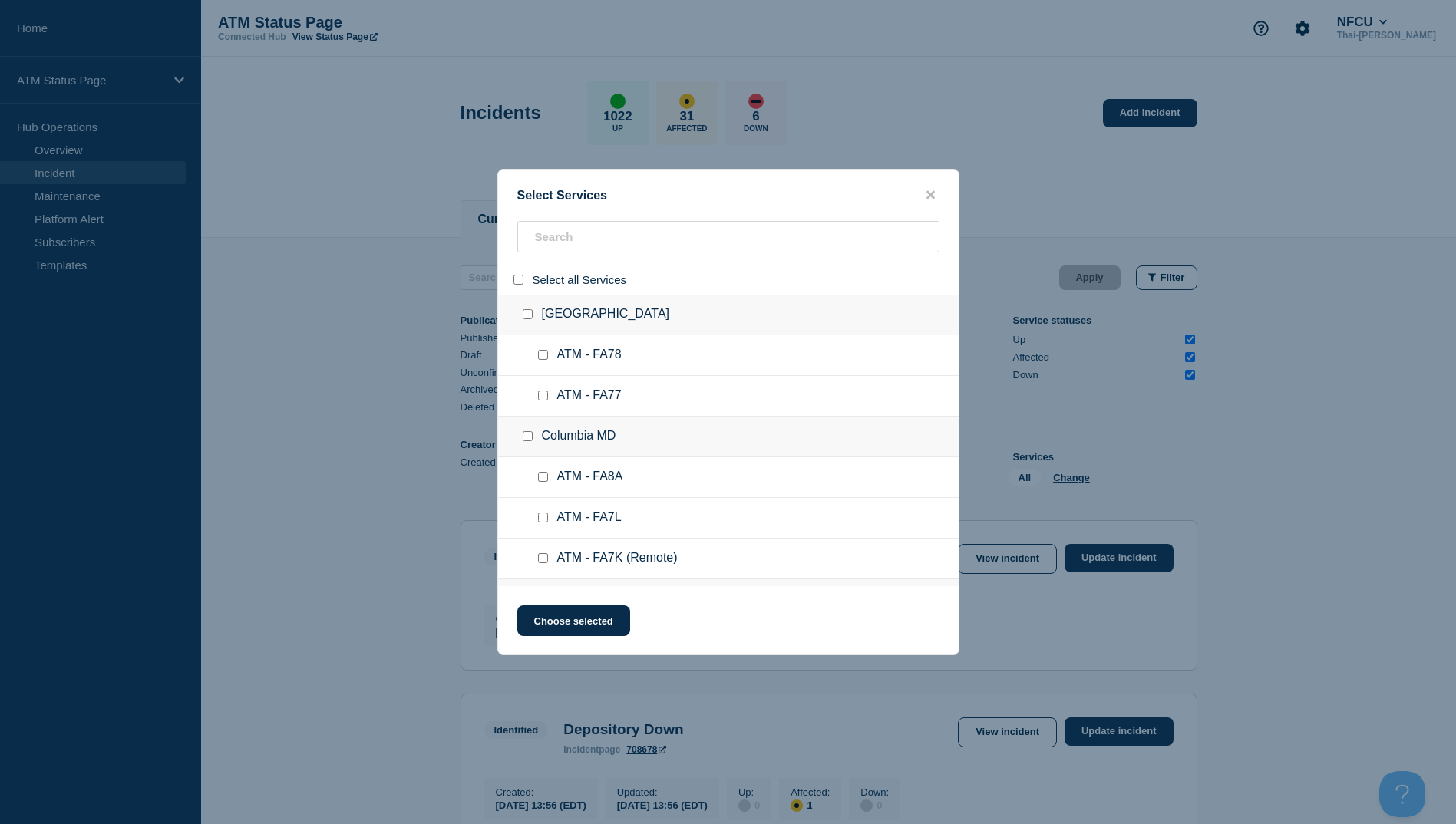
checkbox input "false"
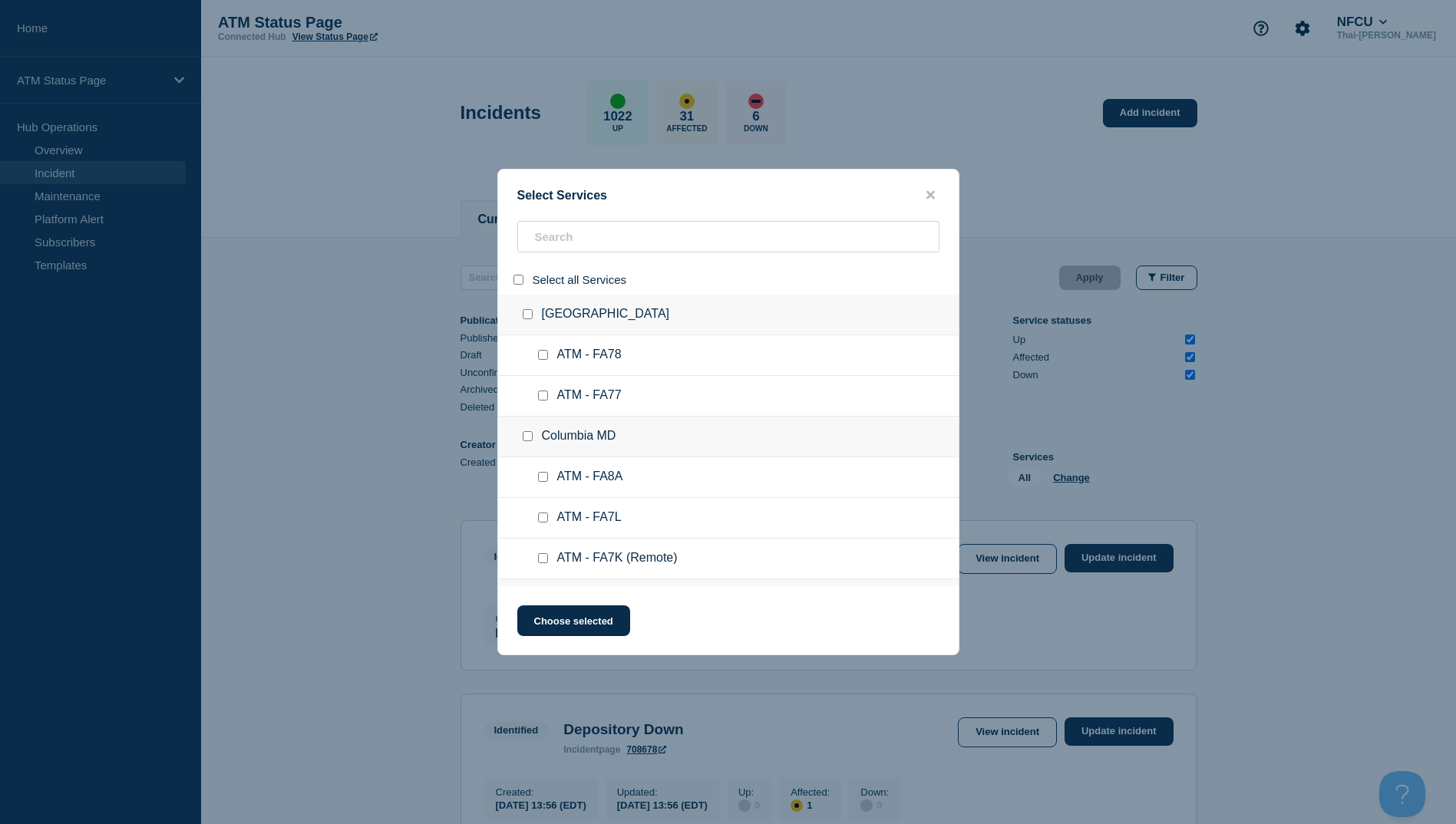
checkbox input "false"
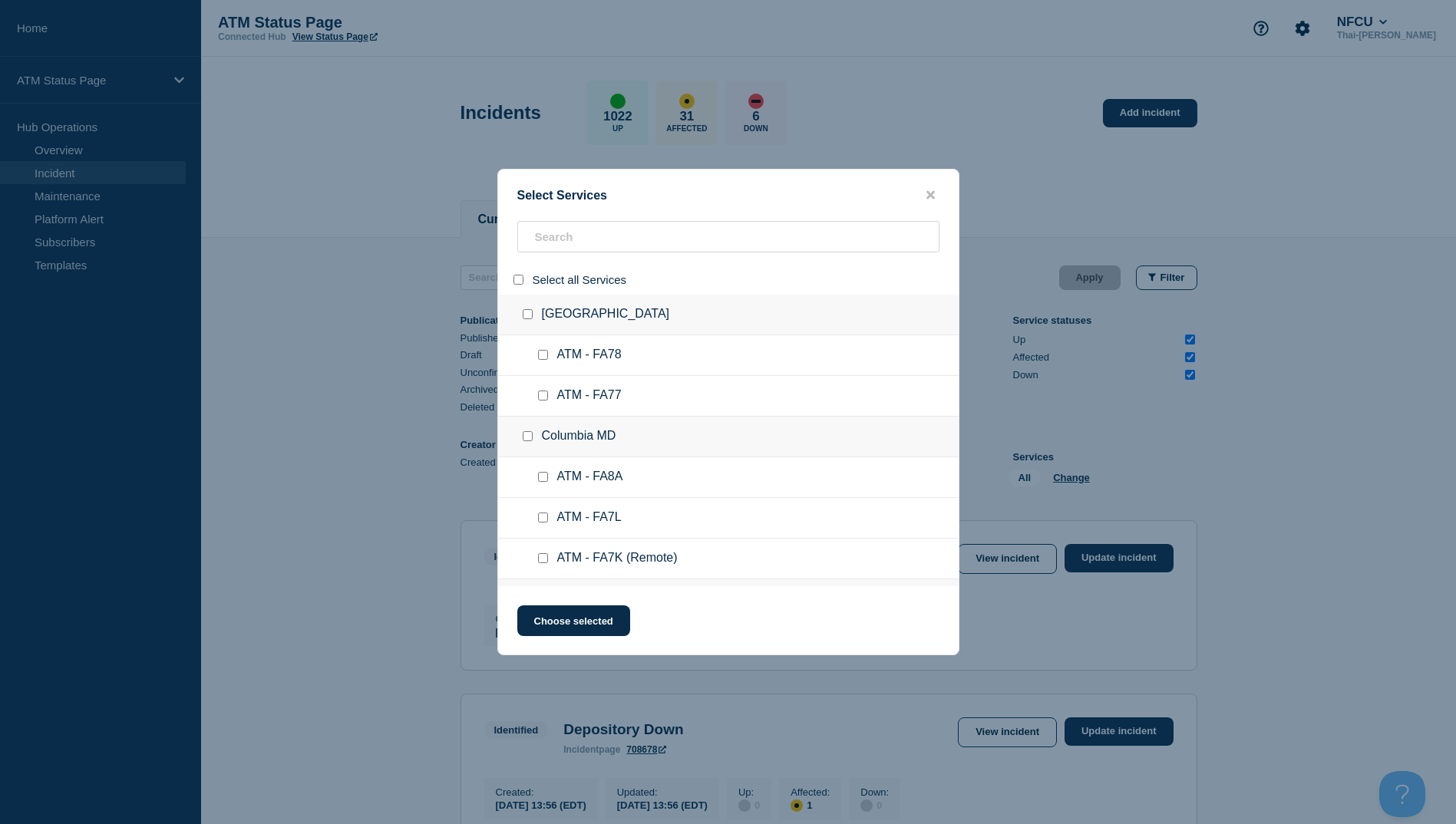
checkbox input "false"
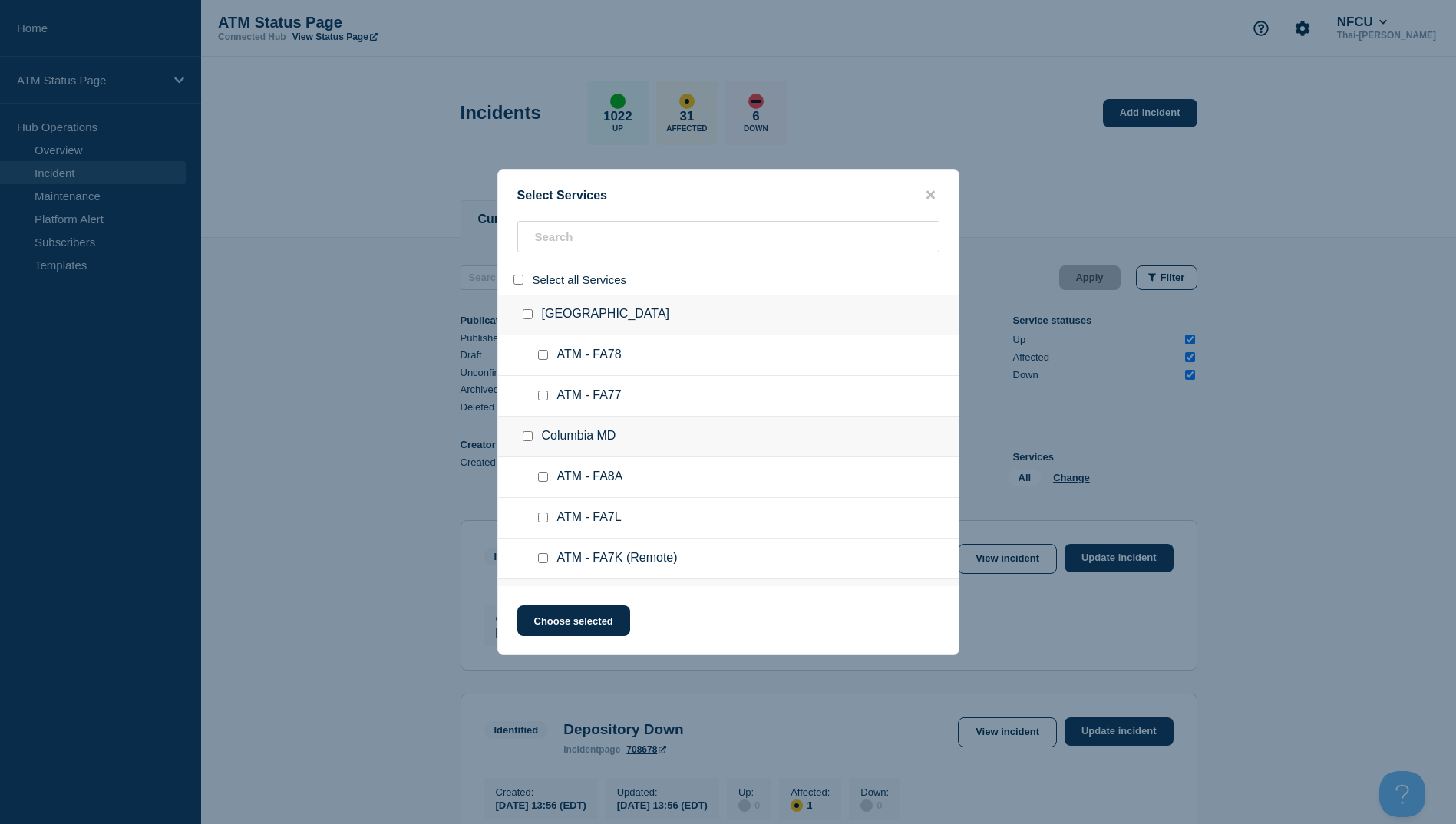
checkbox input "false"
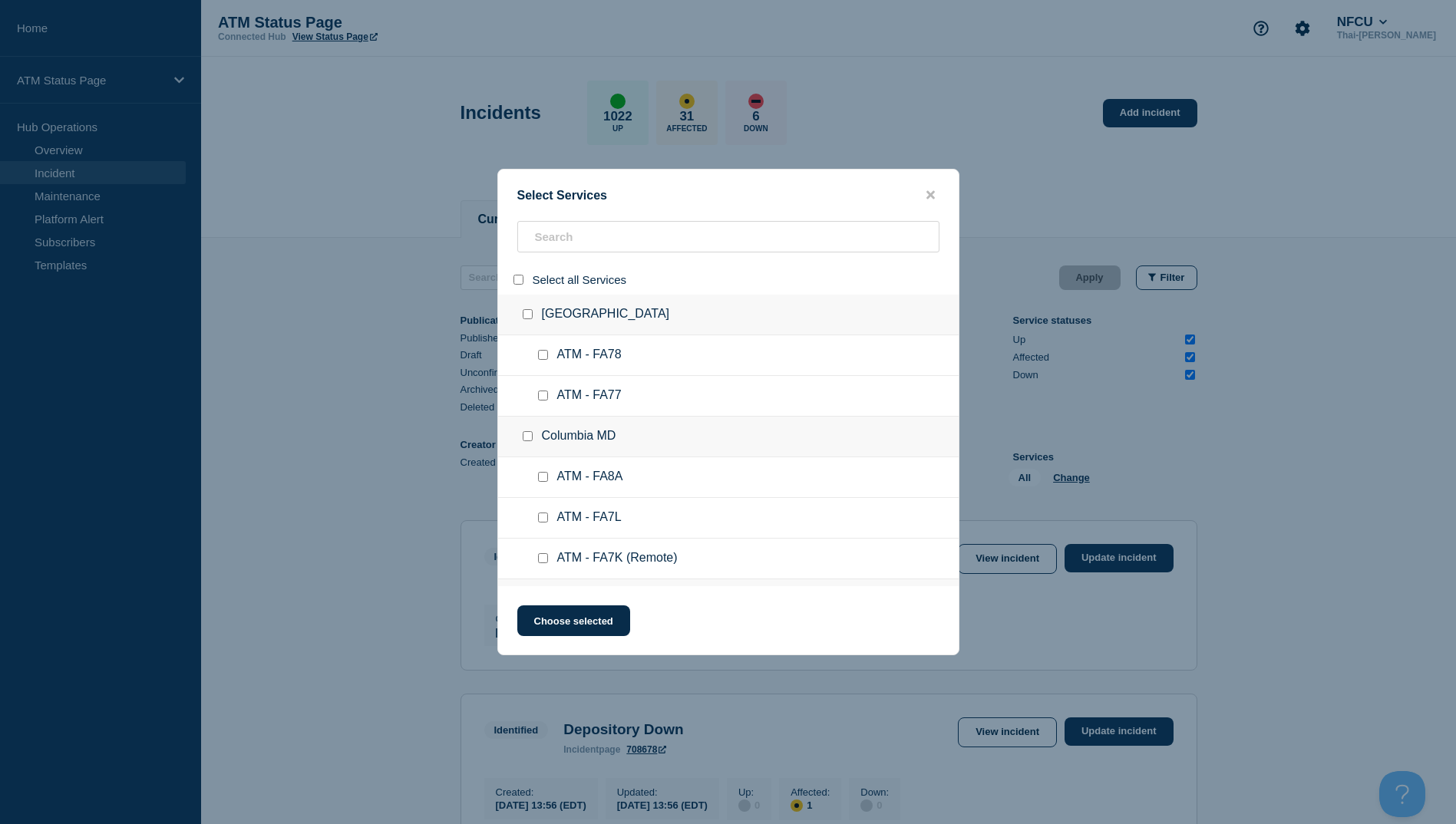
checkbox input "false"
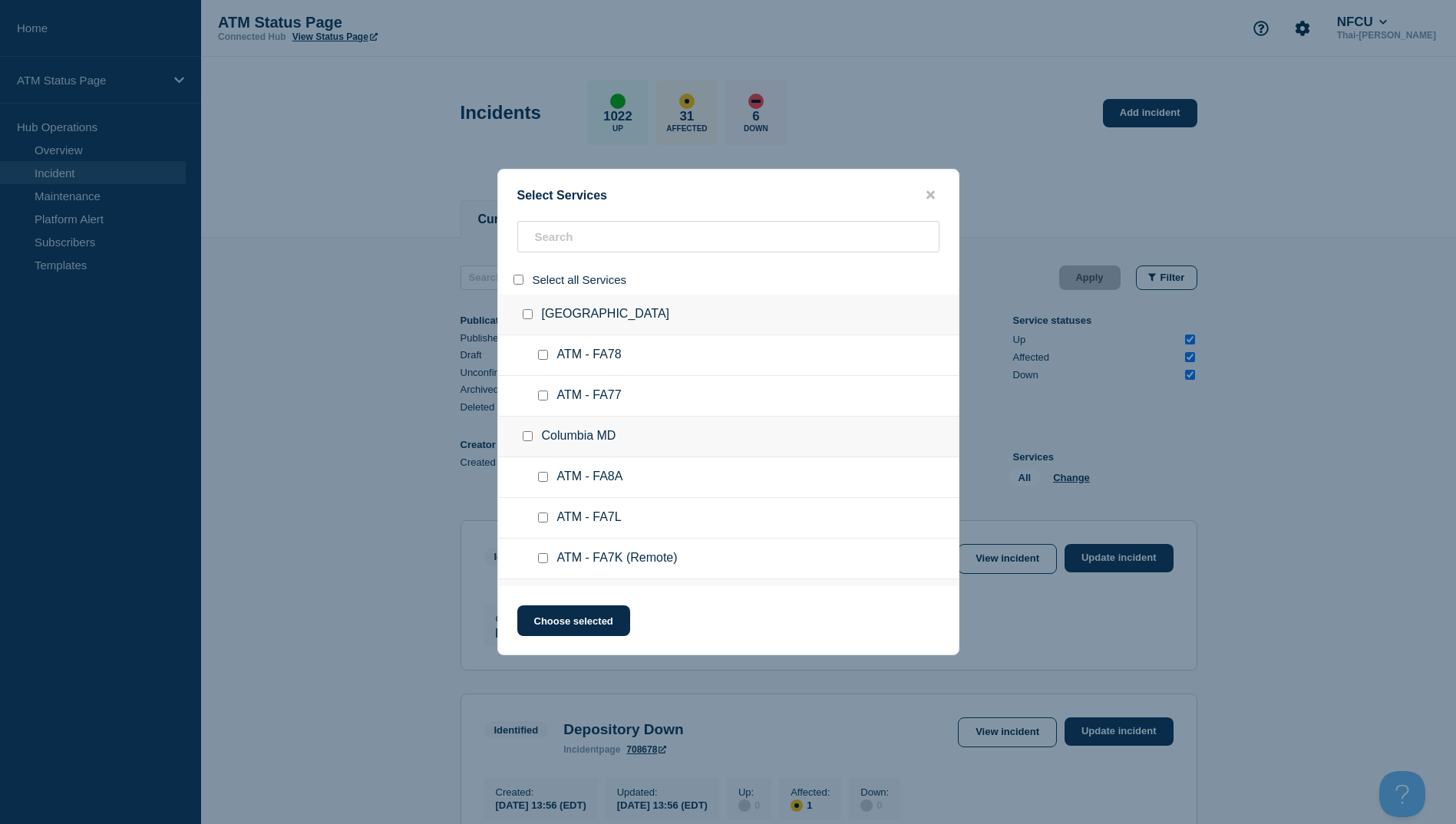
checkbox input "false"
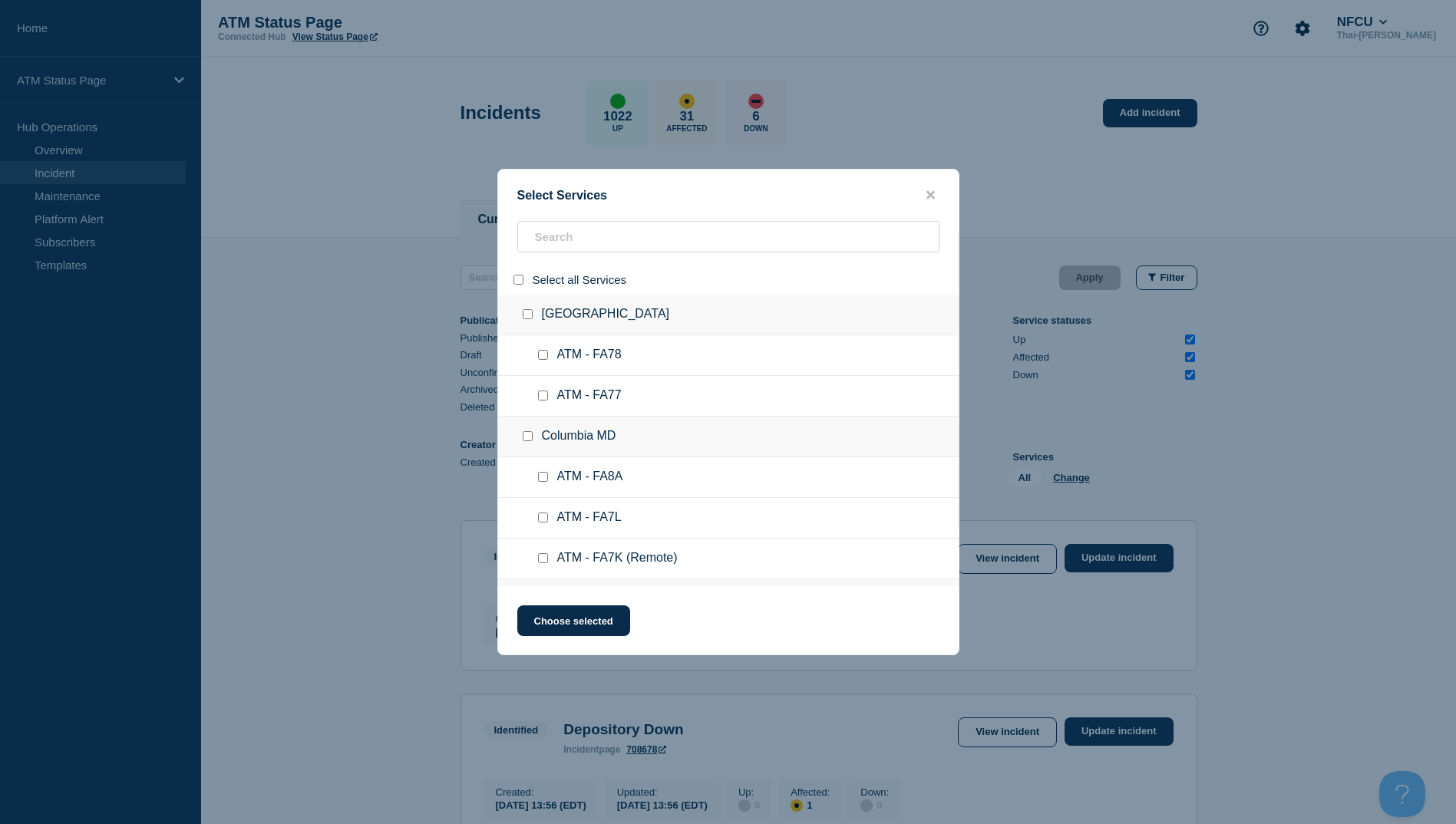
checkbox input "false"
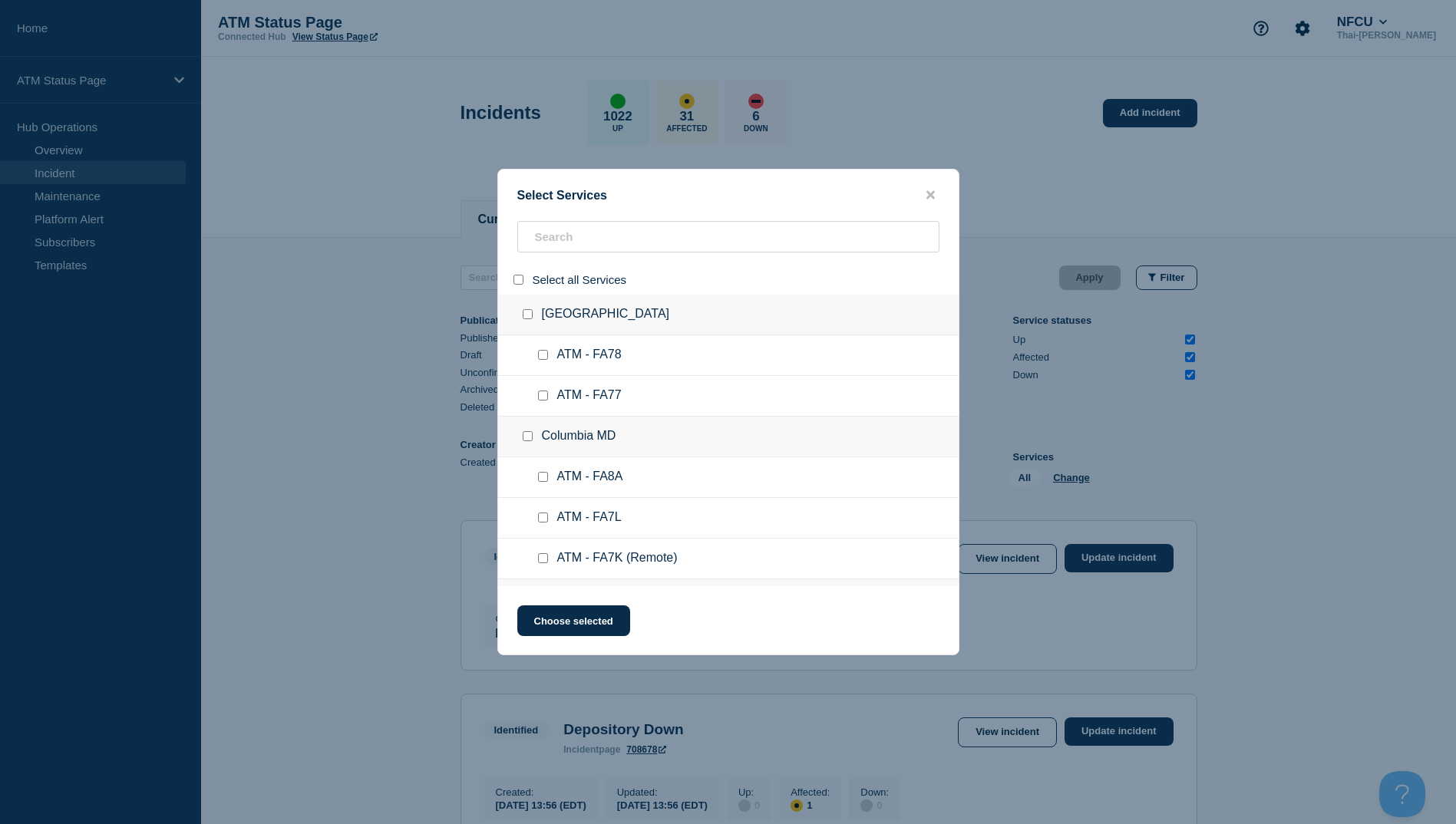
checkbox input "false"
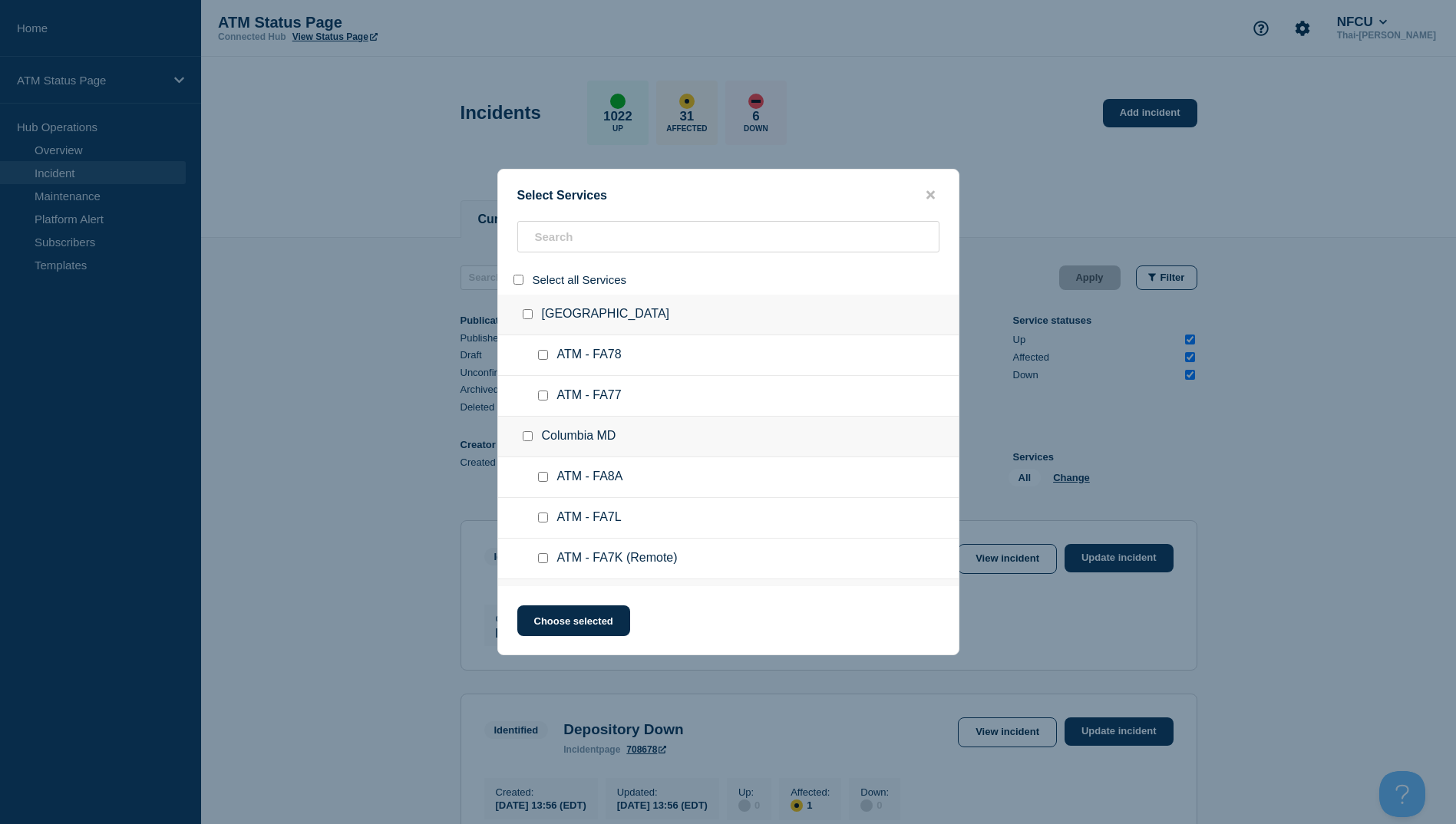
checkbox input "false"
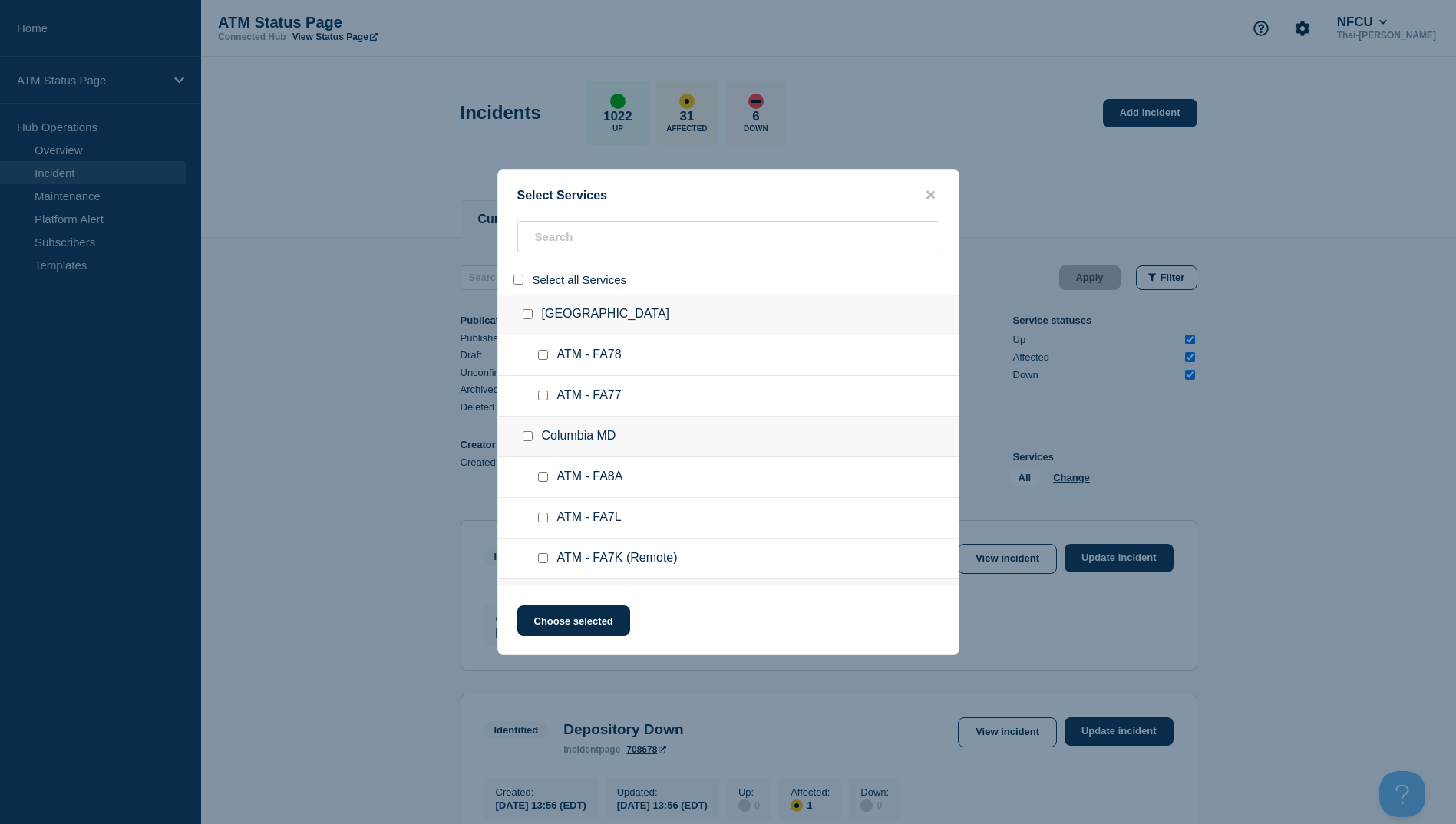
checkbox input "false"
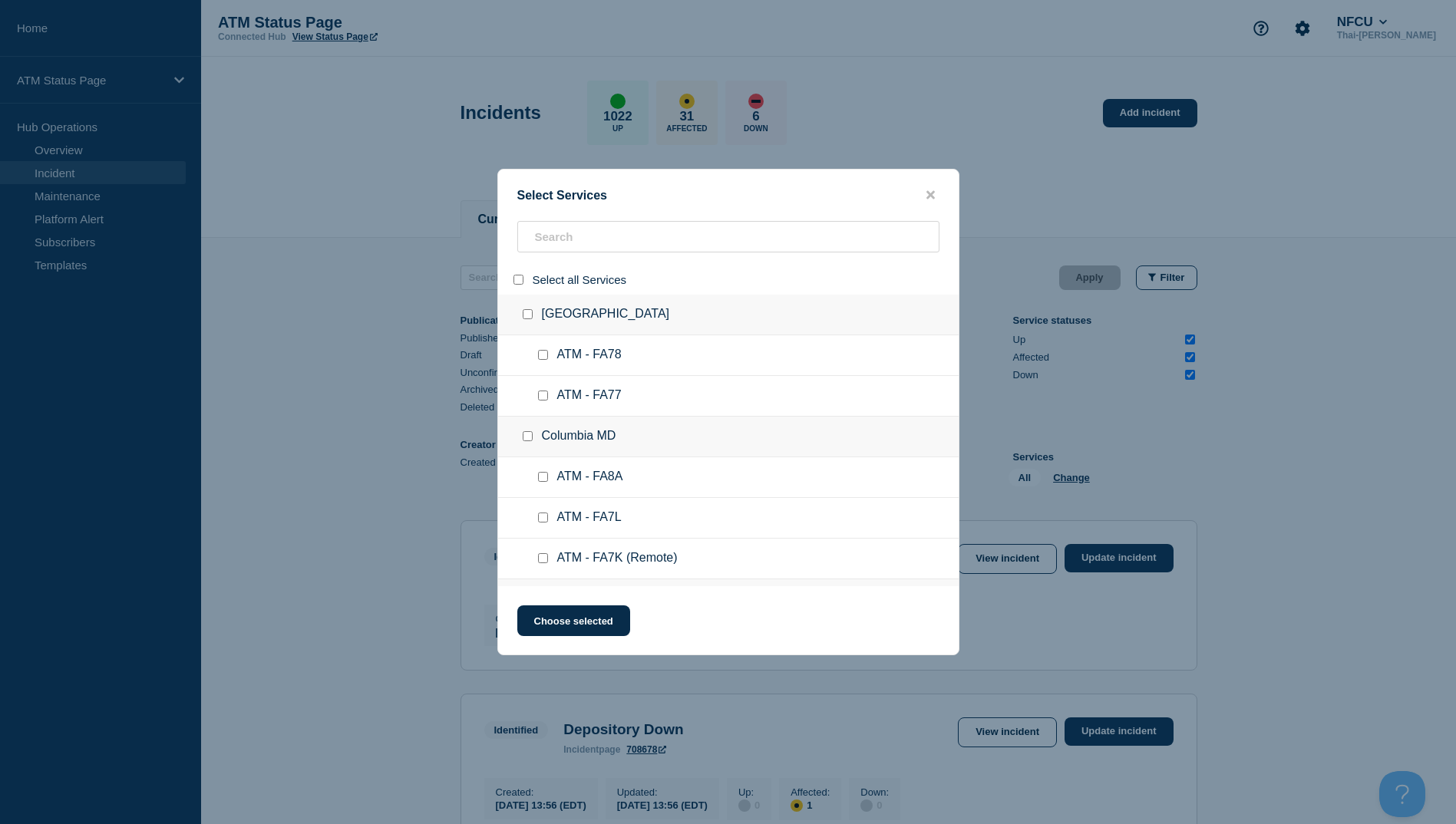
checkbox input "false"
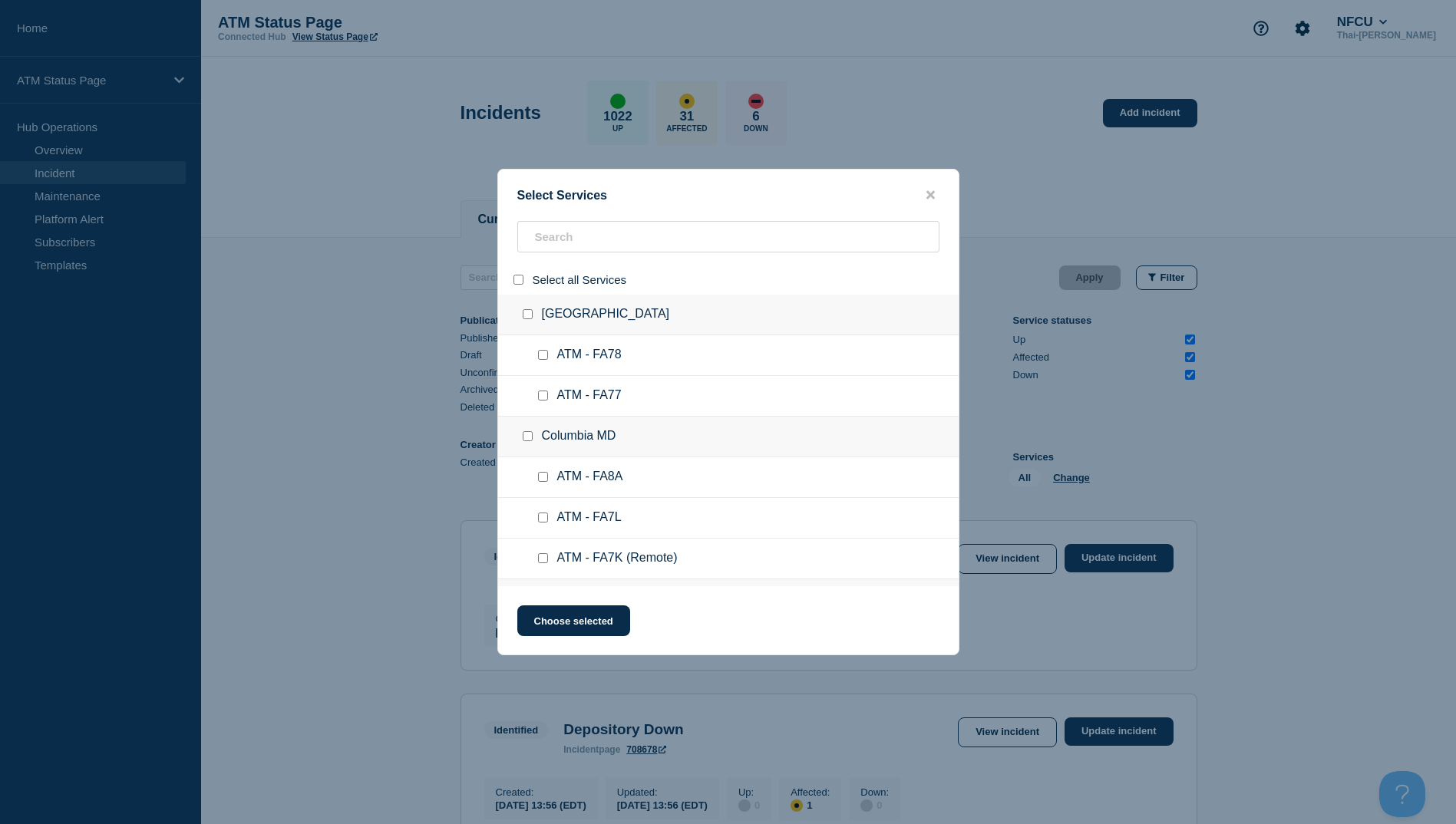
checkbox input "false"
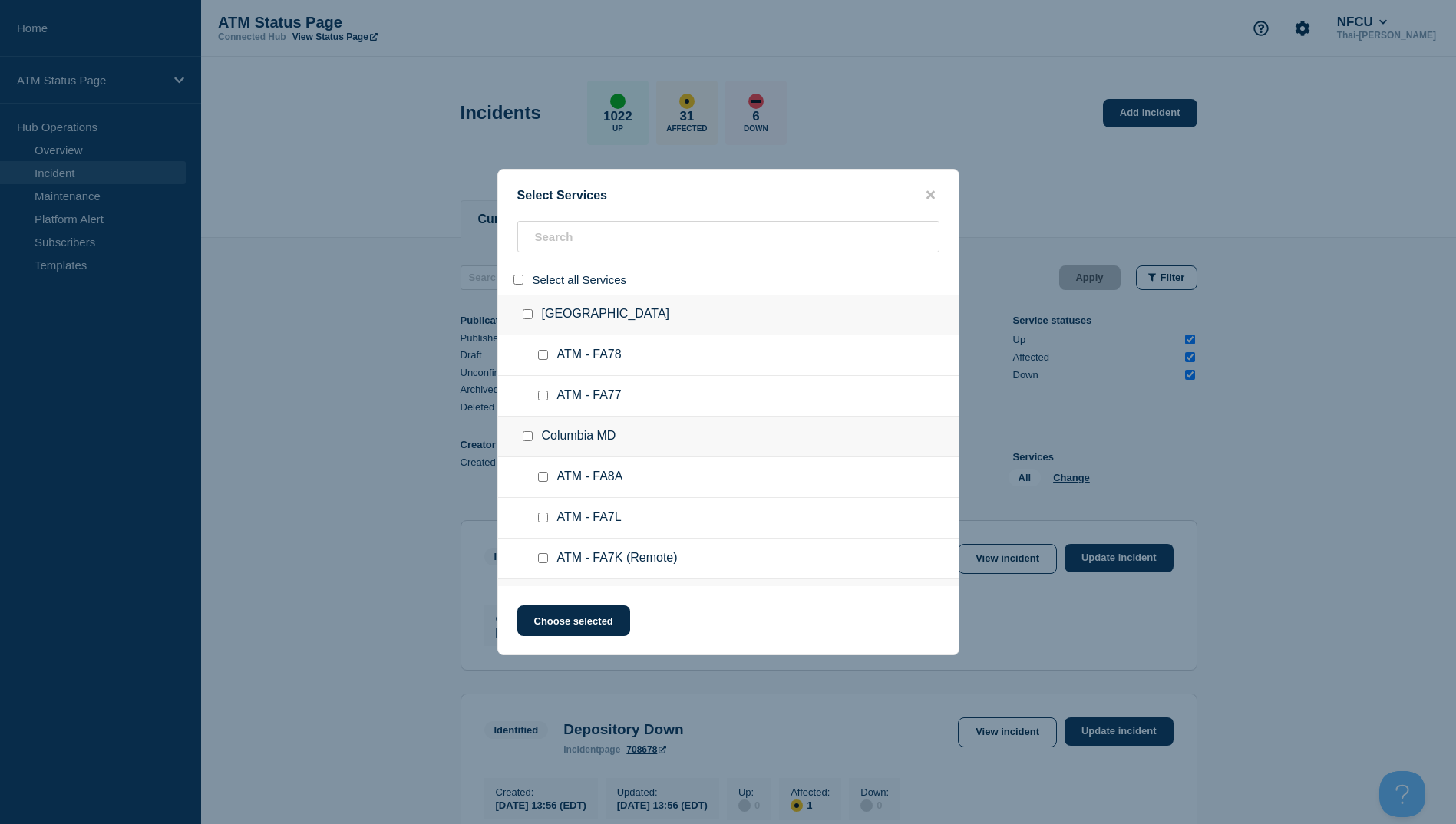
checkbox input "false"
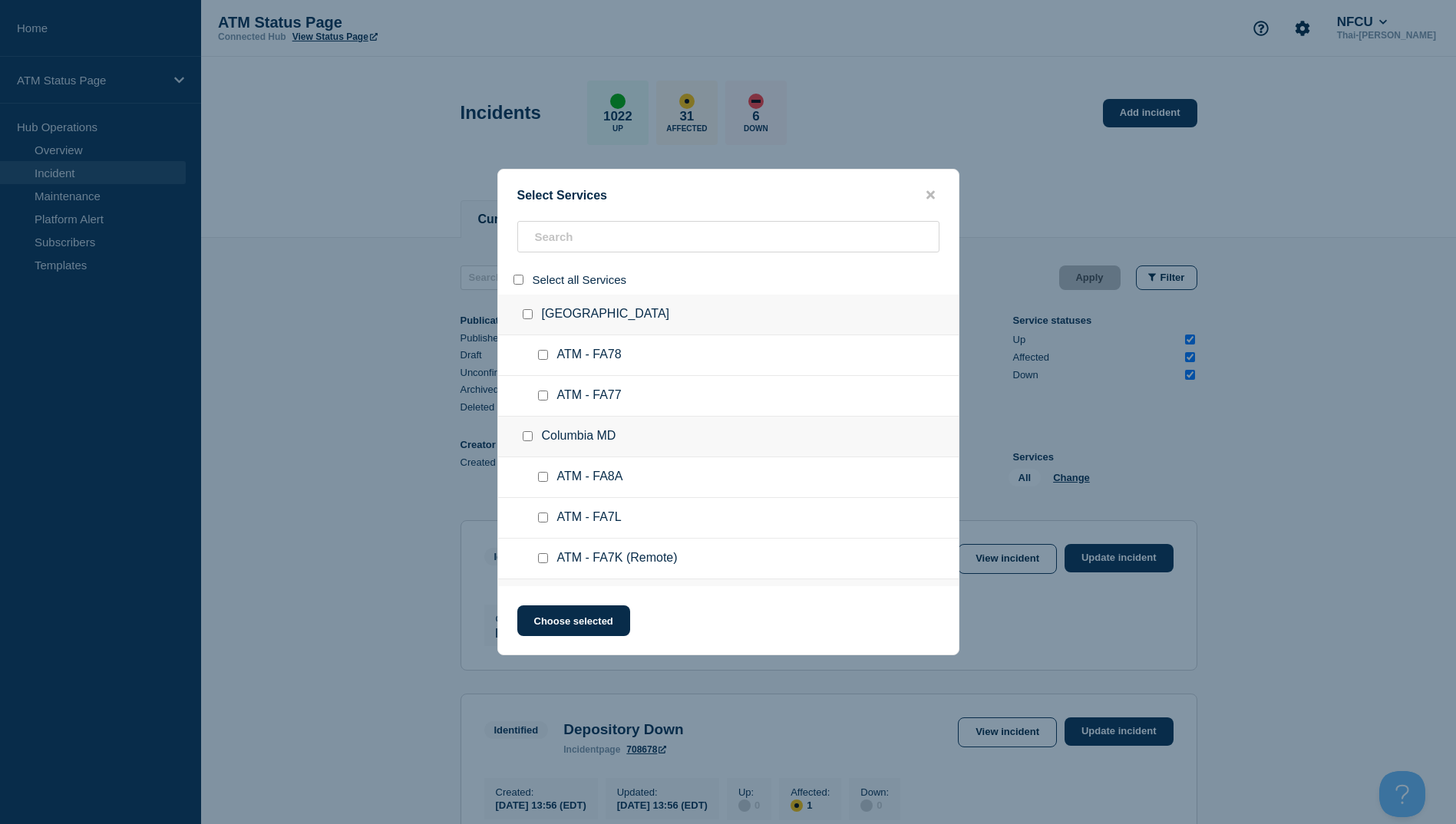
checkbox input "false"
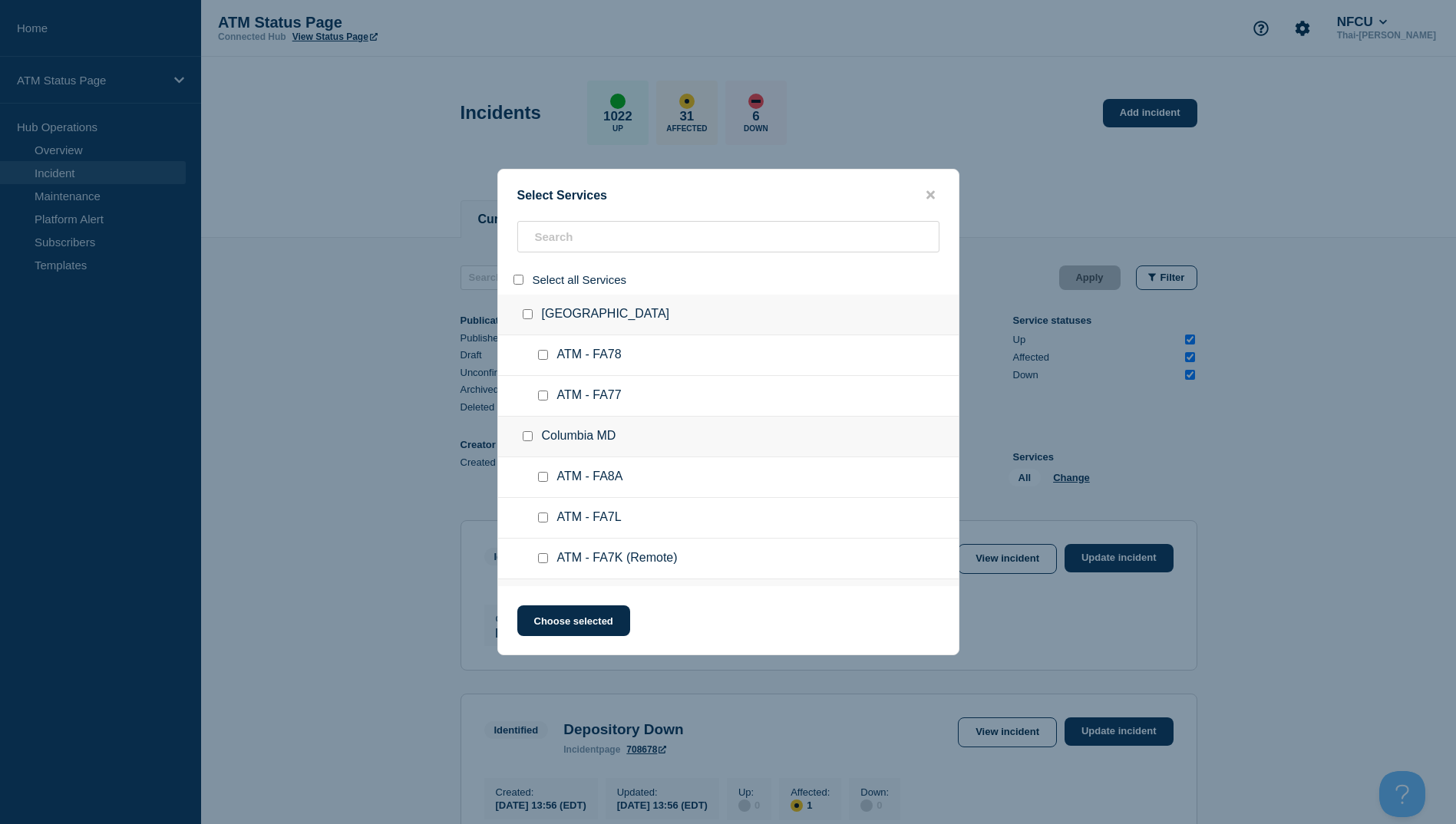
checkbox input "false"
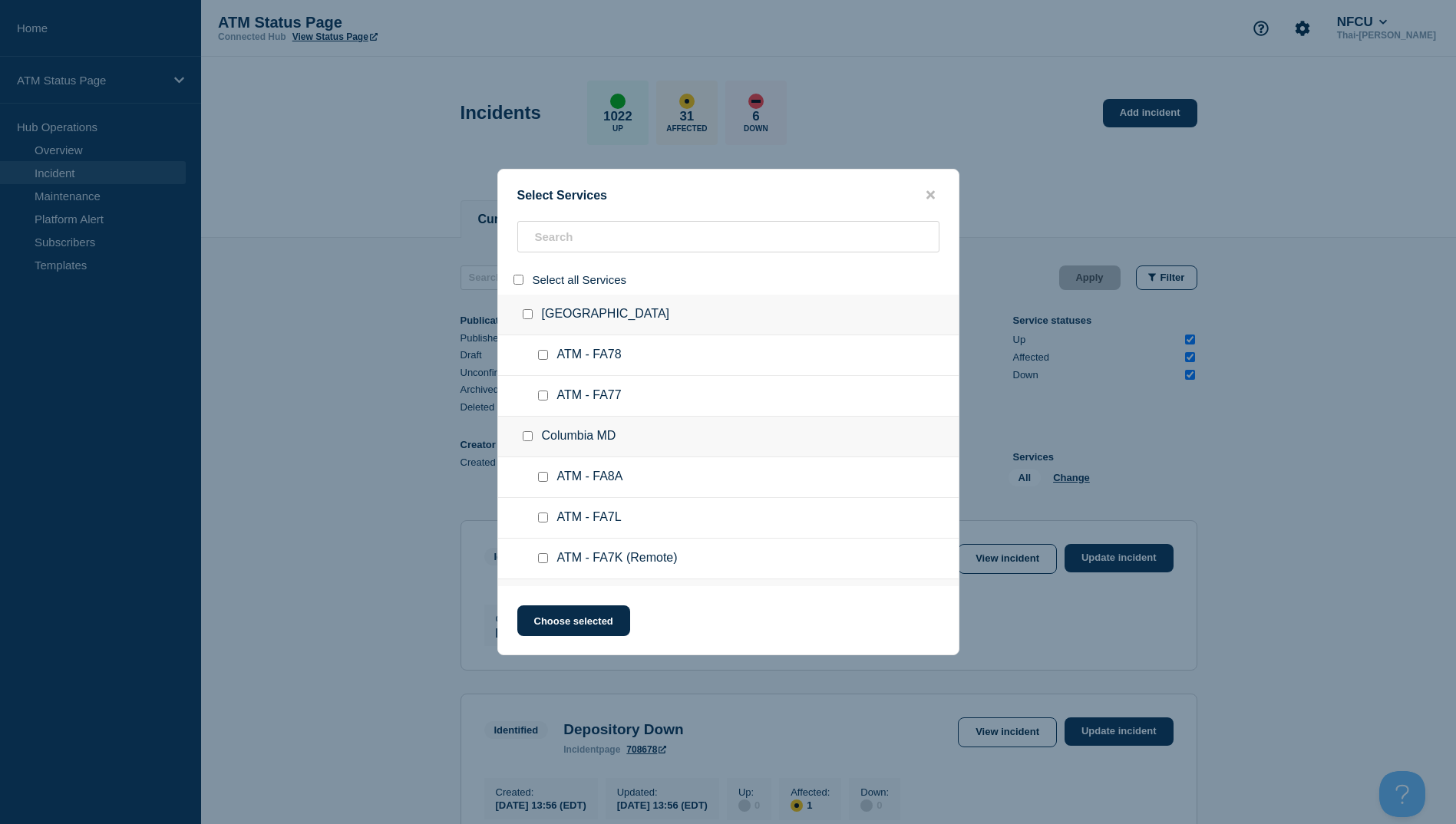
checkbox input "false"
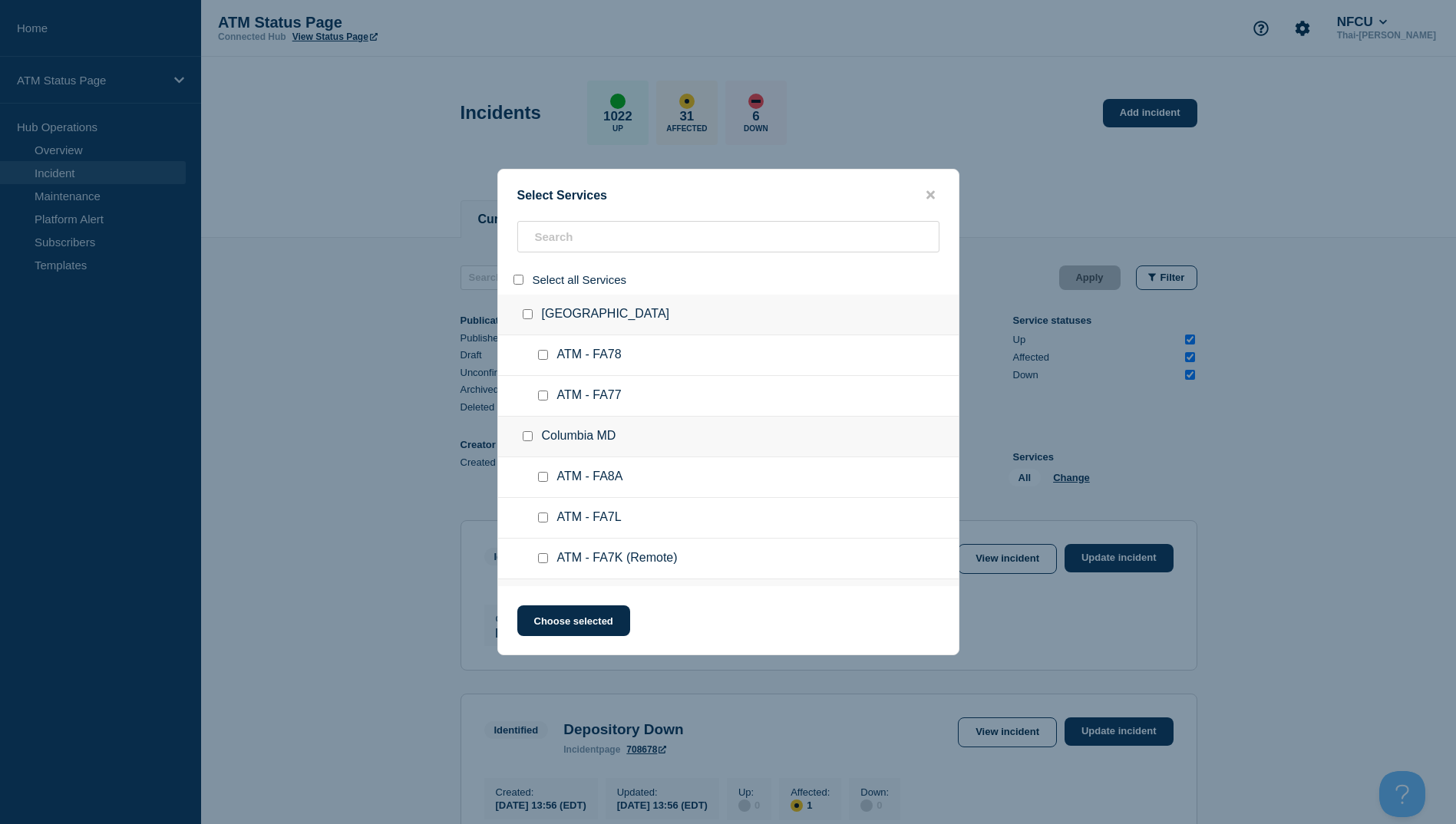
checkbox input "false"
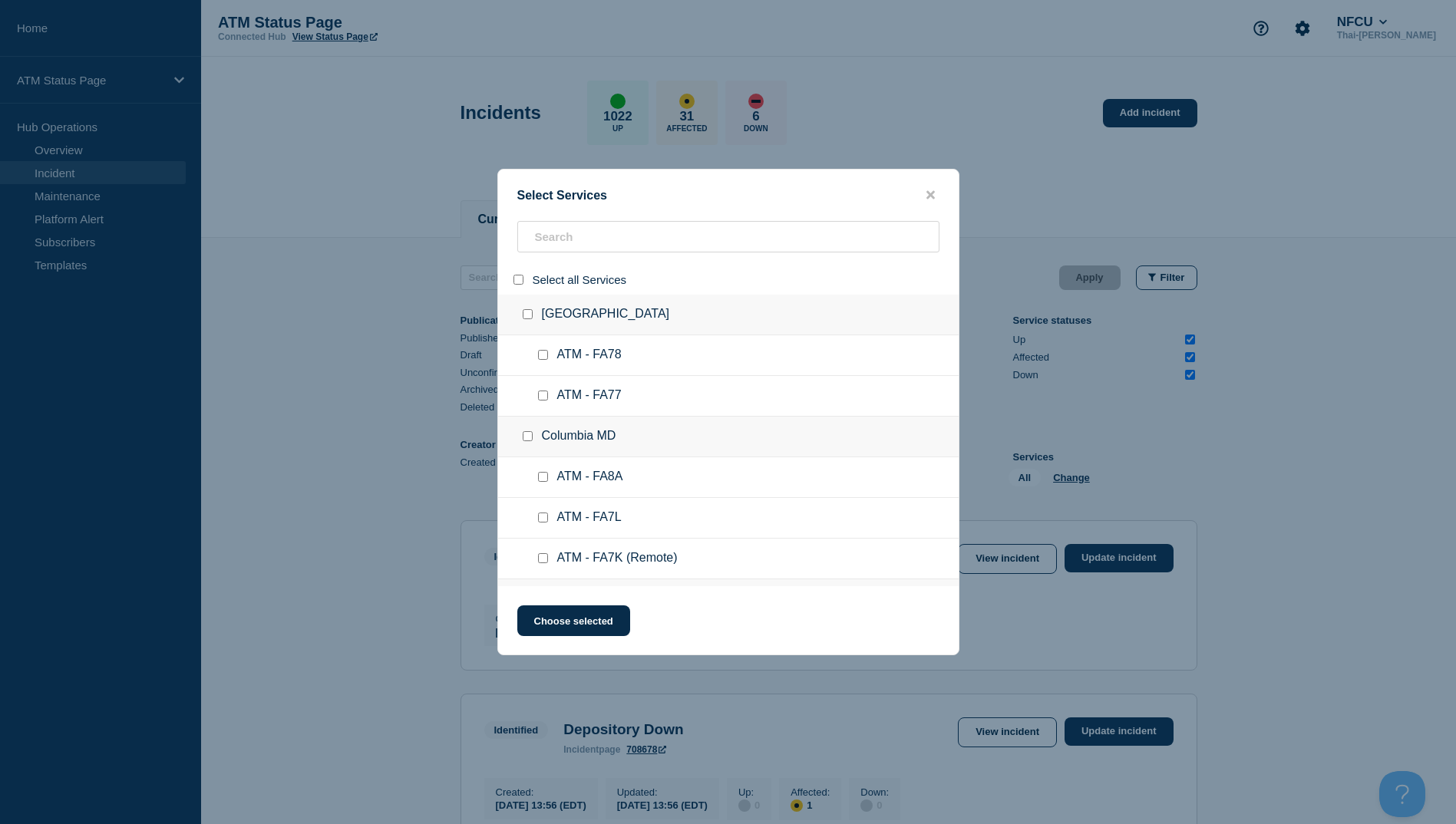
checkbox input "false"
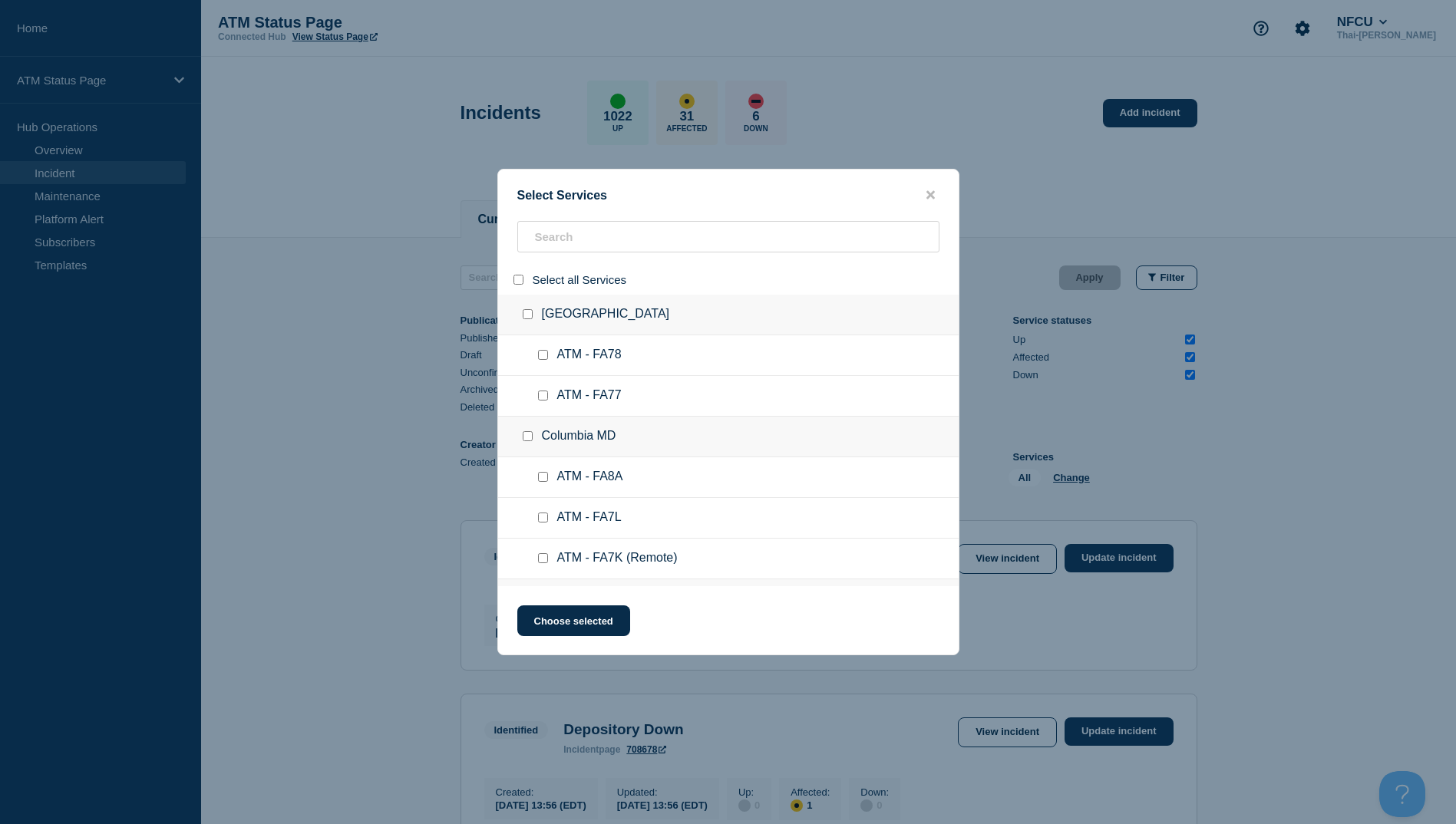
checkbox input "false"
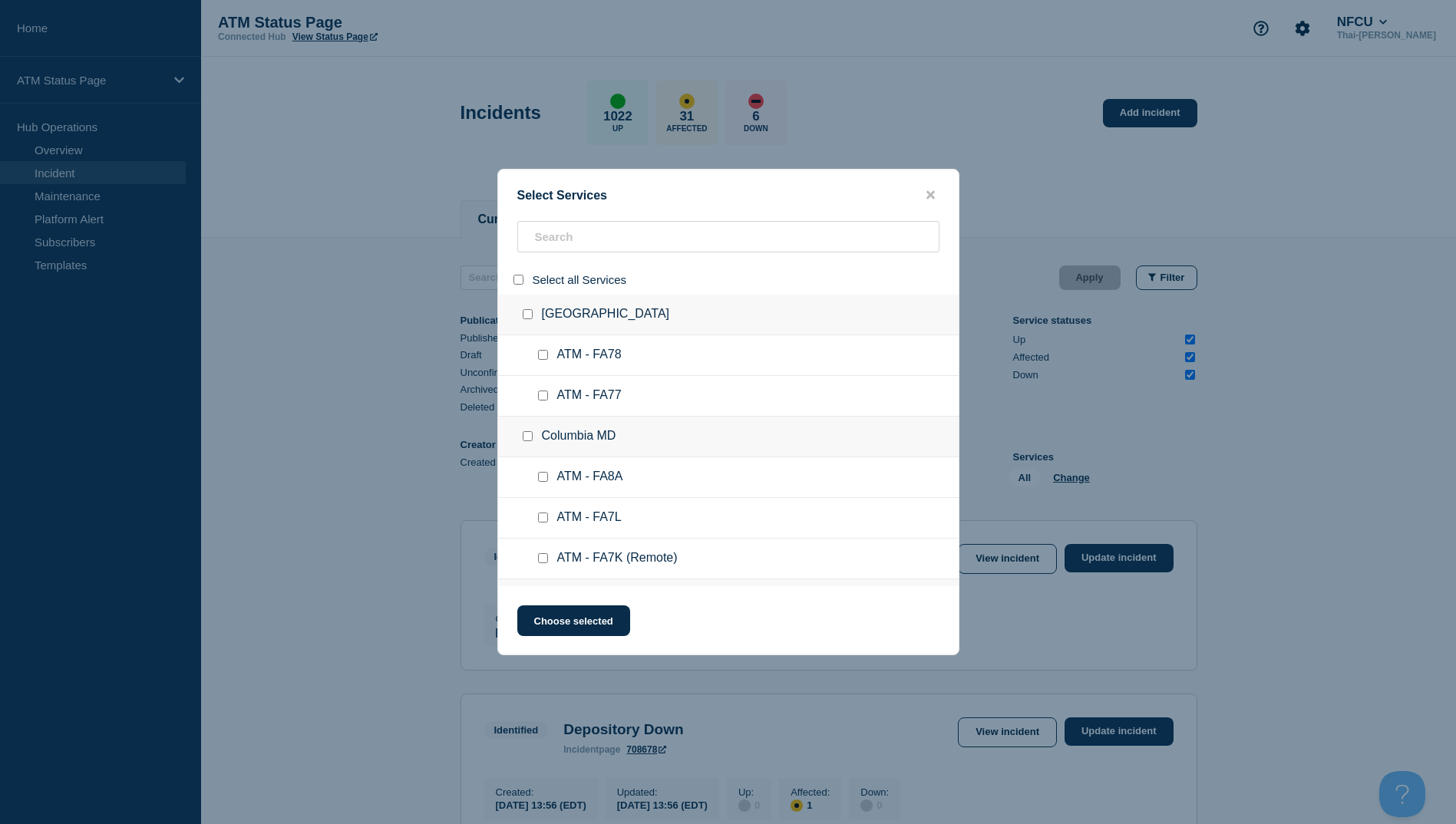
checkbox input "false"
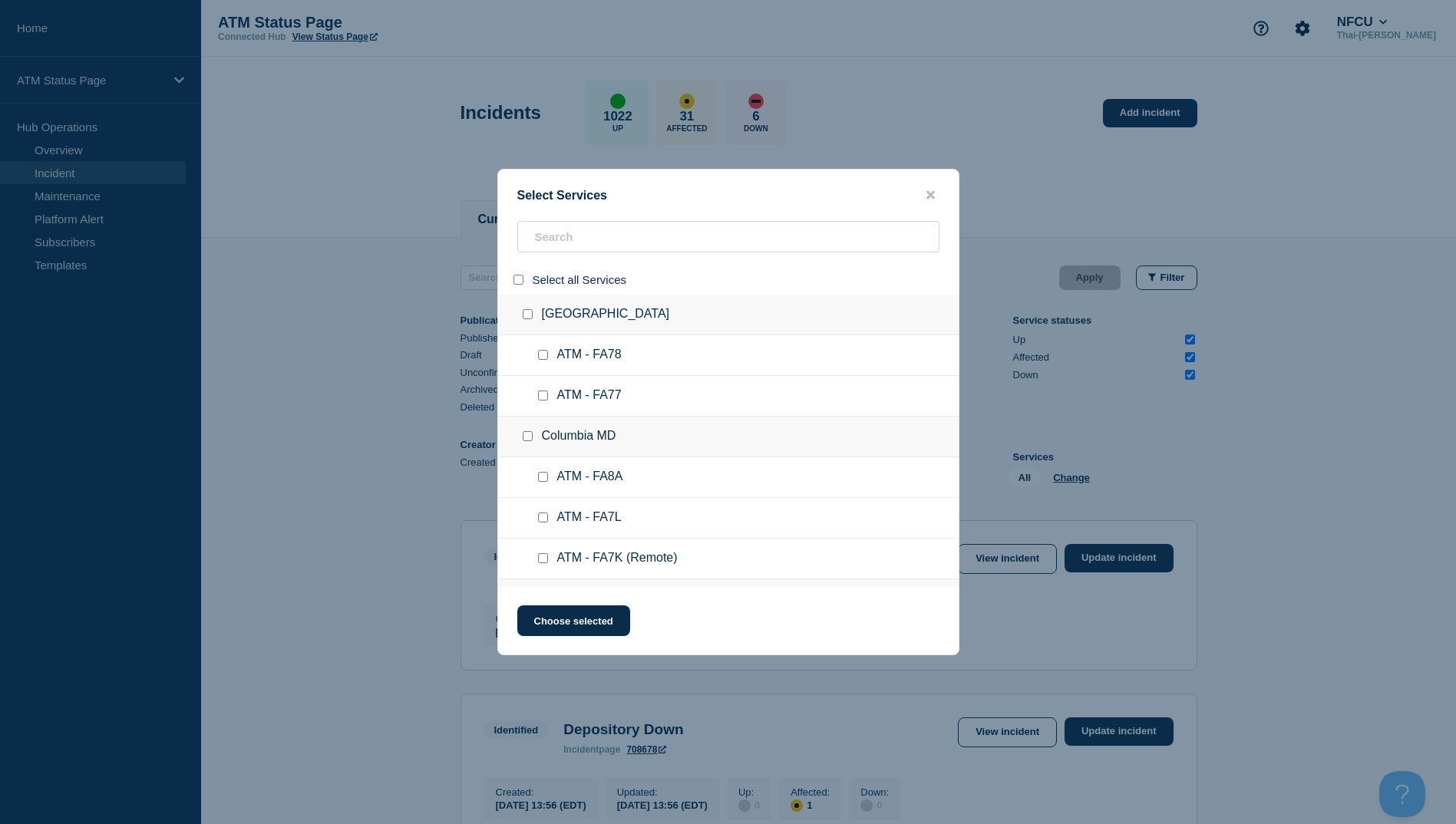
checkbox input "false"
click at [558, 245] on input "search" at bounding box center [728, 236] width 422 height 31
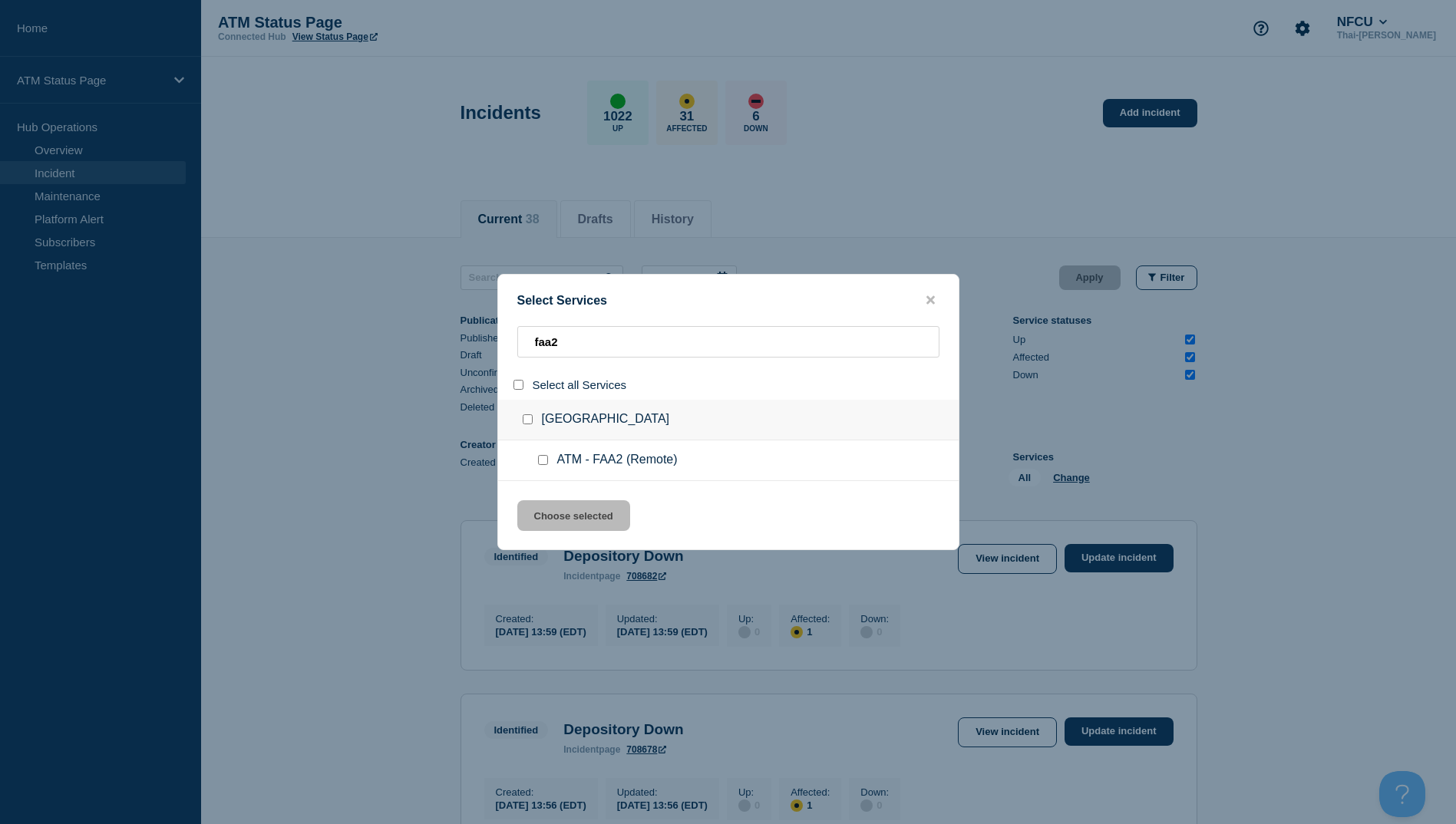
click at [540, 463] on input "service: ATM - FAA2 (Remote)" at bounding box center [543, 460] width 10 height 10
click at [589, 520] on button "Choose selected" at bounding box center [573, 516] width 113 height 31
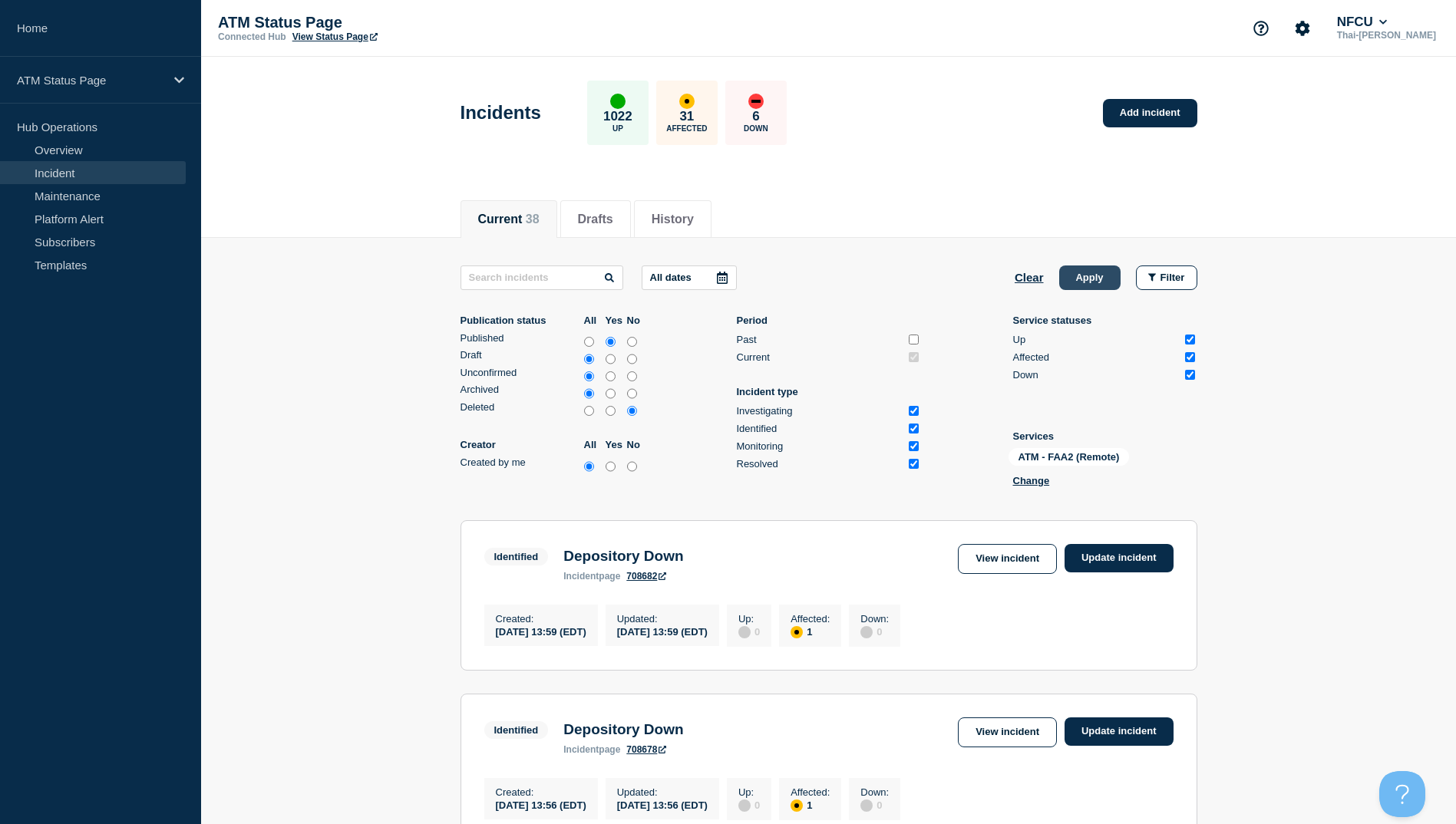
click at [1084, 276] on button "Apply" at bounding box center [1090, 278] width 61 height 25
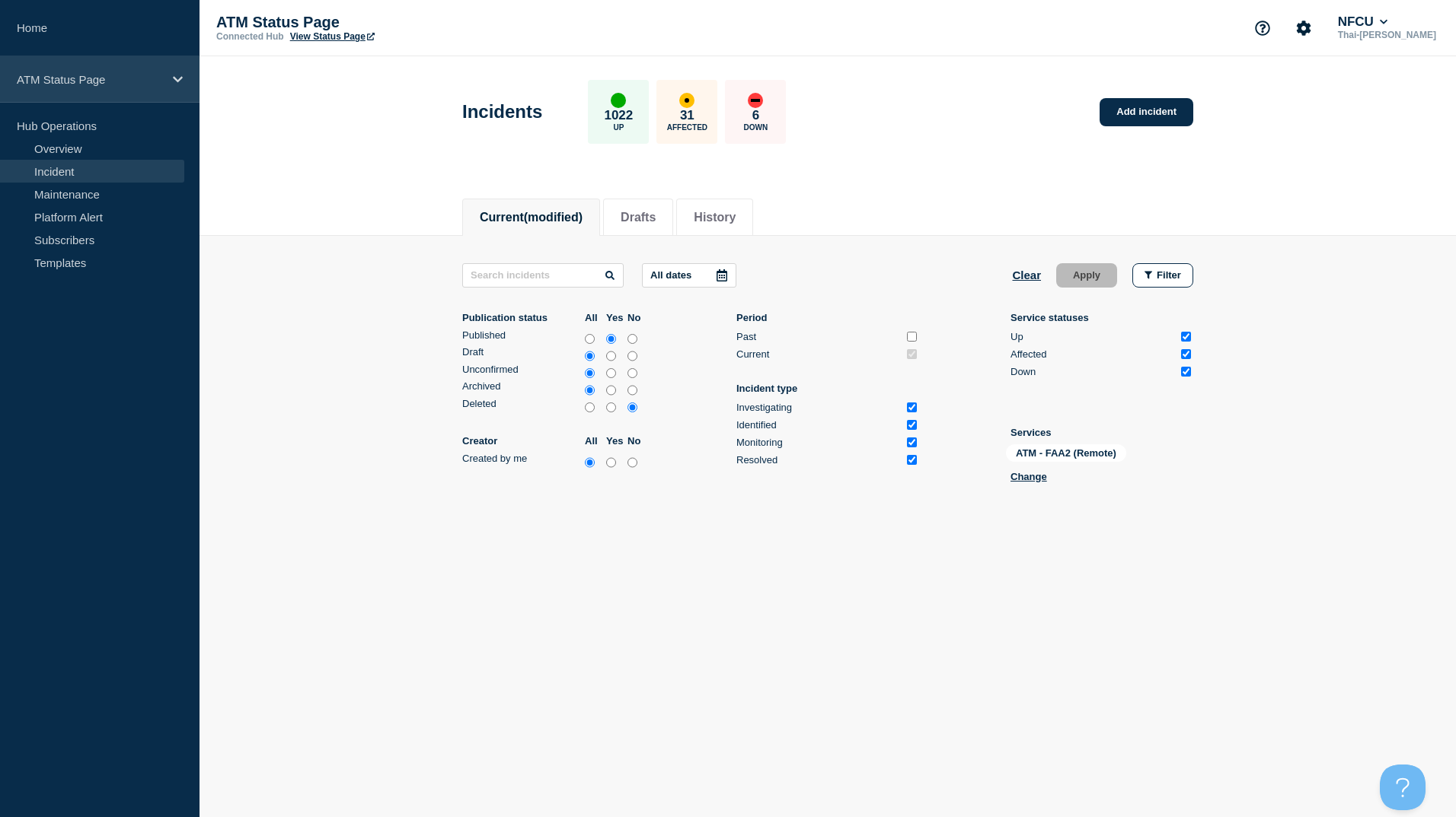
click at [80, 89] on div "ATM Status Page" at bounding box center [99, 79] width 199 height 47
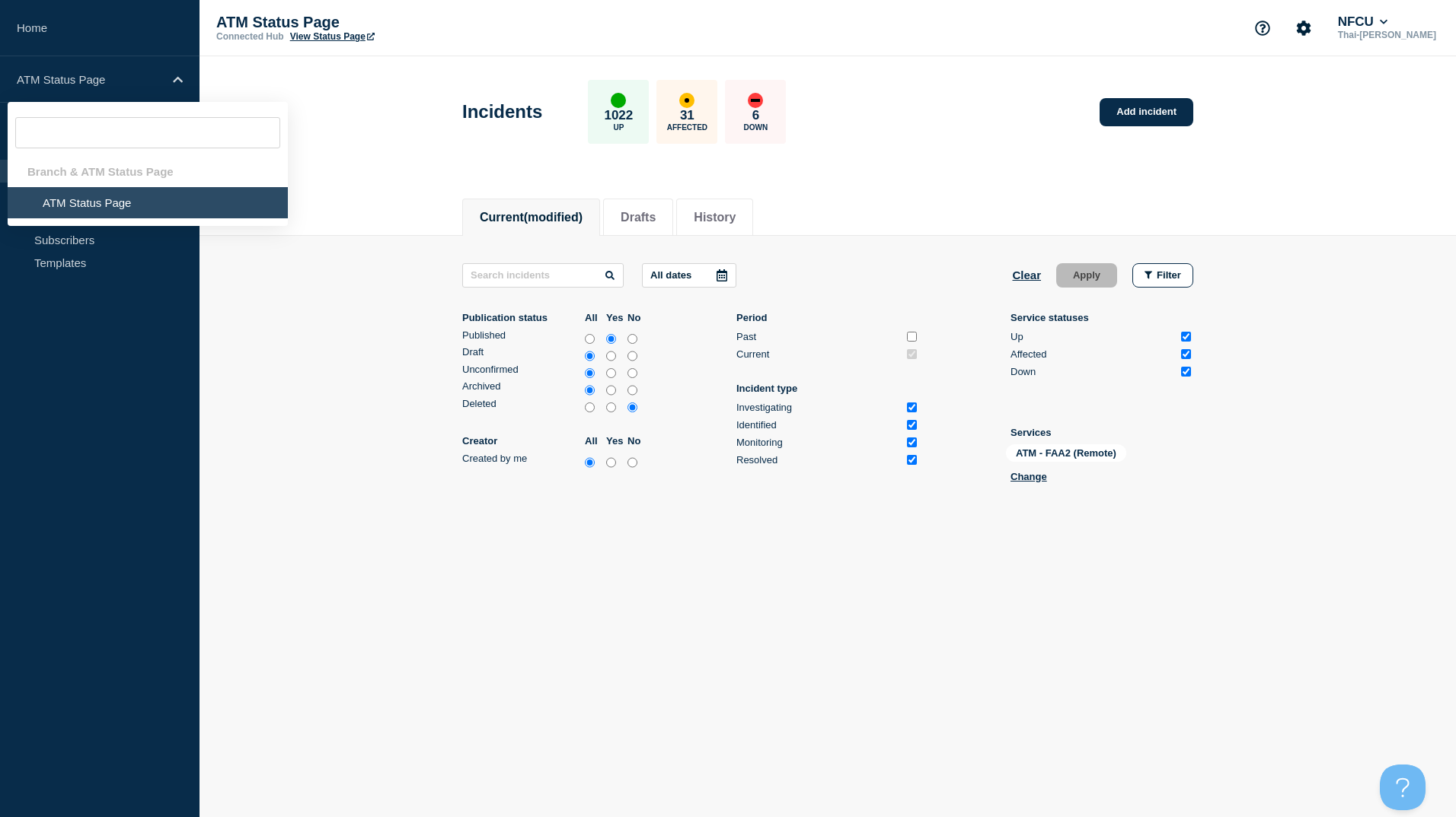
click at [90, 370] on aside "Home ATM Status Page Branch & ATM Status Page ATM Status Page Hub Operations Ov…" at bounding box center [99, 408] width 199 height 817
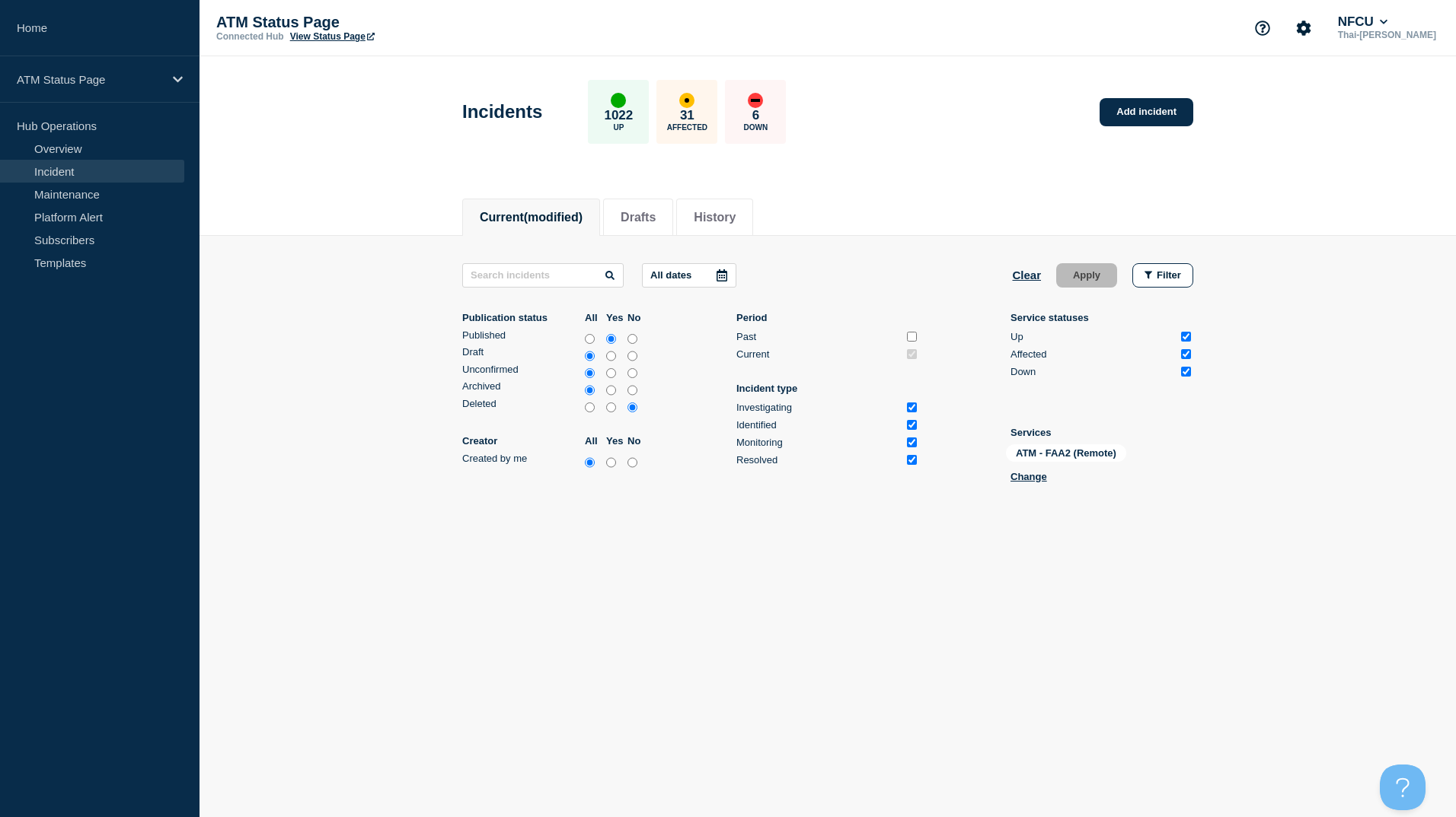
click at [51, 171] on link "Incident" at bounding box center [92, 171] width 184 height 23
click at [1151, 116] on link "Add incident" at bounding box center [1146, 112] width 93 height 28
